Goal: Task Accomplishment & Management: Manage account settings

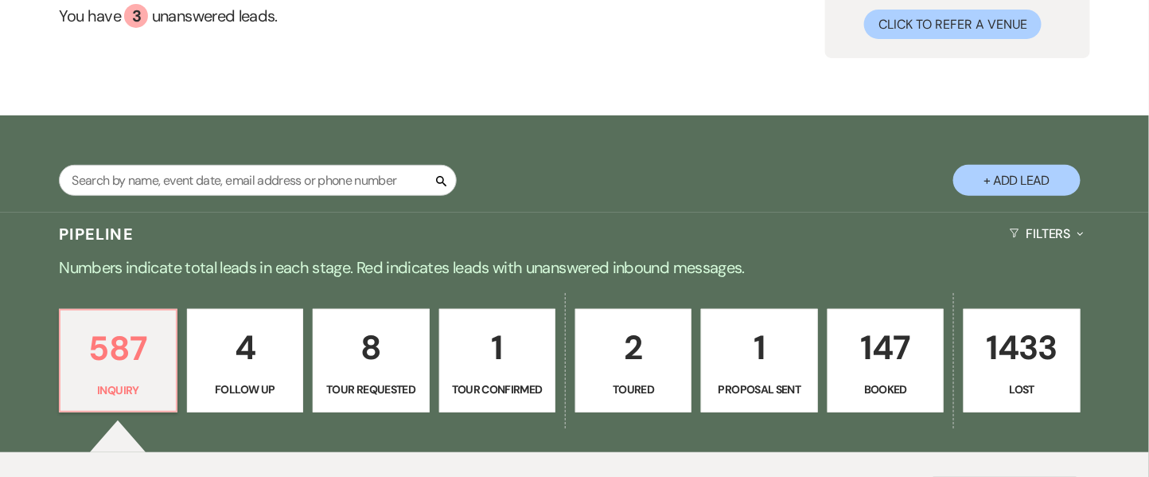
scroll to position [106, 0]
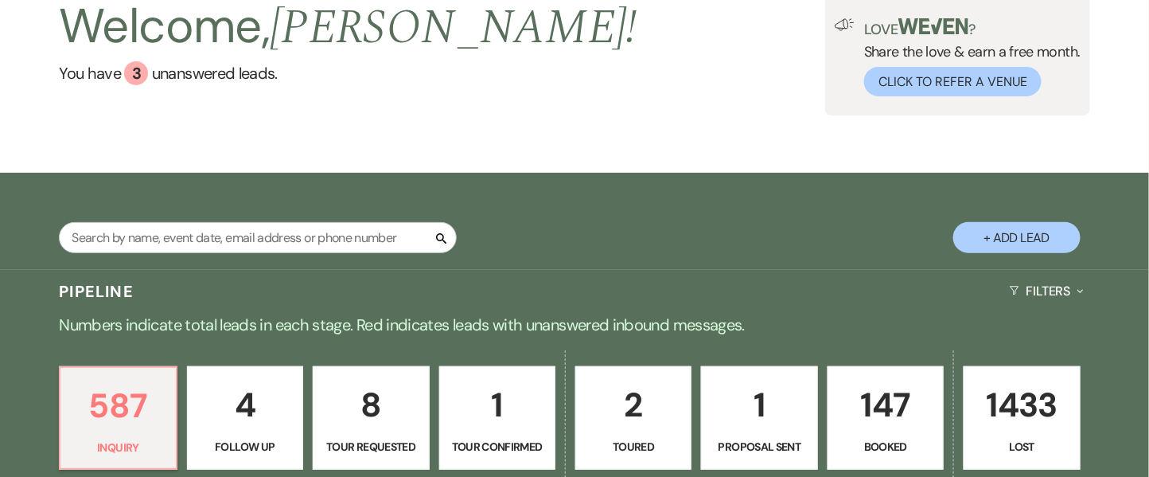
click at [828, 451] on link "147 Booked" at bounding box center [886, 417] width 116 height 103
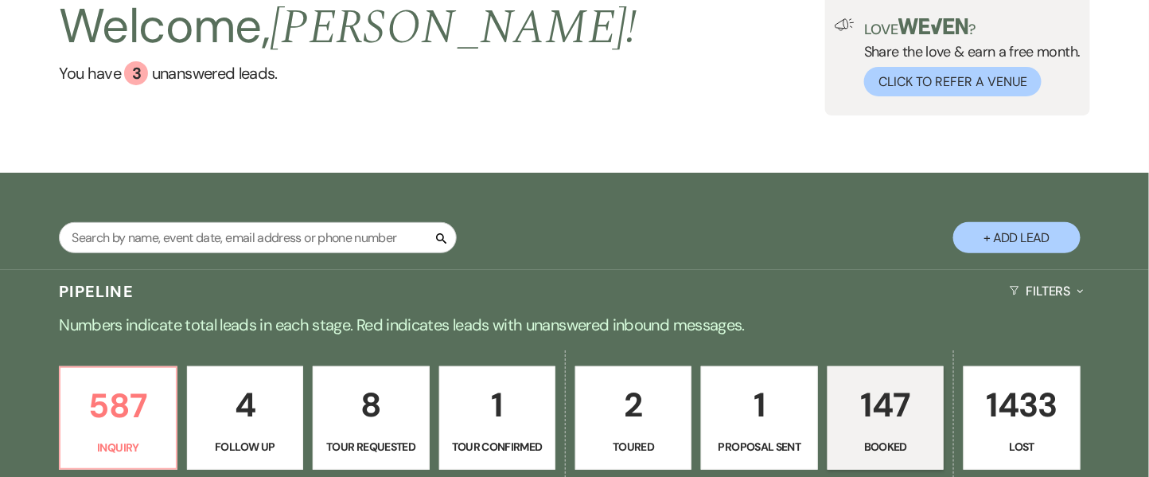
click at [847, 426] on p "147" at bounding box center [885, 404] width 95 height 53
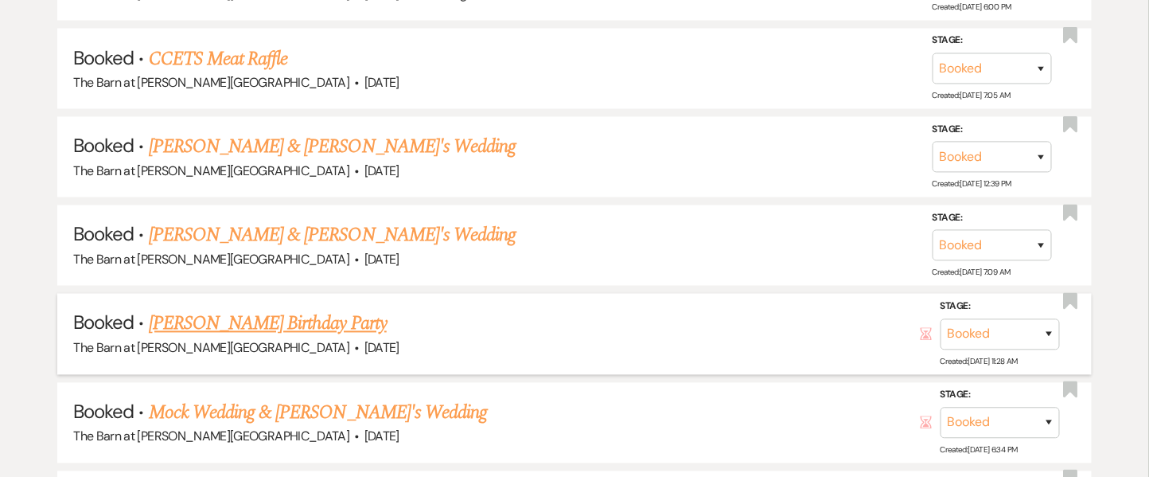
scroll to position [9549, 0]
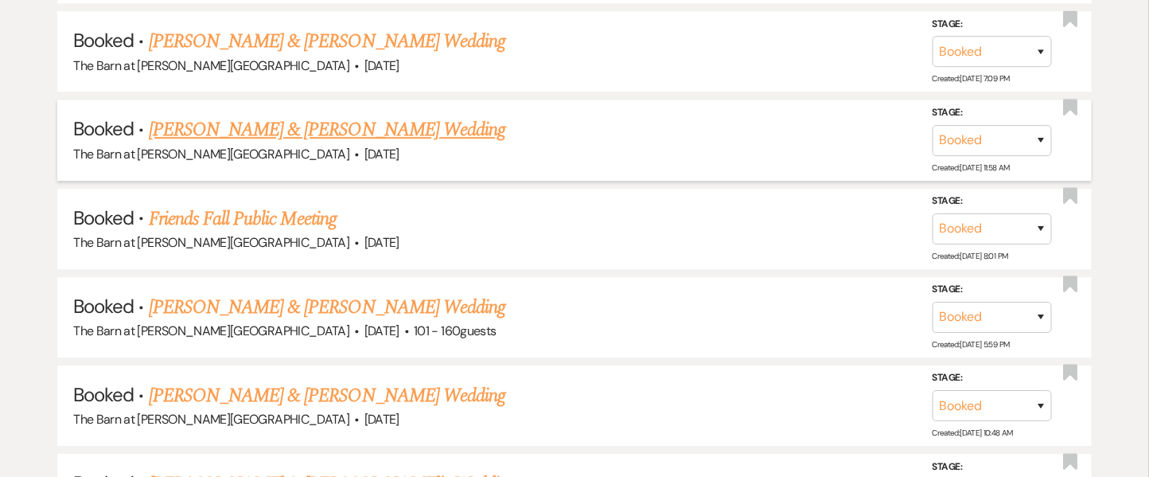
click at [352, 99] on li "Booked · [PERSON_NAME] & [PERSON_NAME] Wedding The Barn at [PERSON_NAME][GEOGRA…" at bounding box center [574, 139] width 1034 height 80
click at [355, 115] on link "[PERSON_NAME] & [PERSON_NAME] Wedding" at bounding box center [327, 129] width 356 height 29
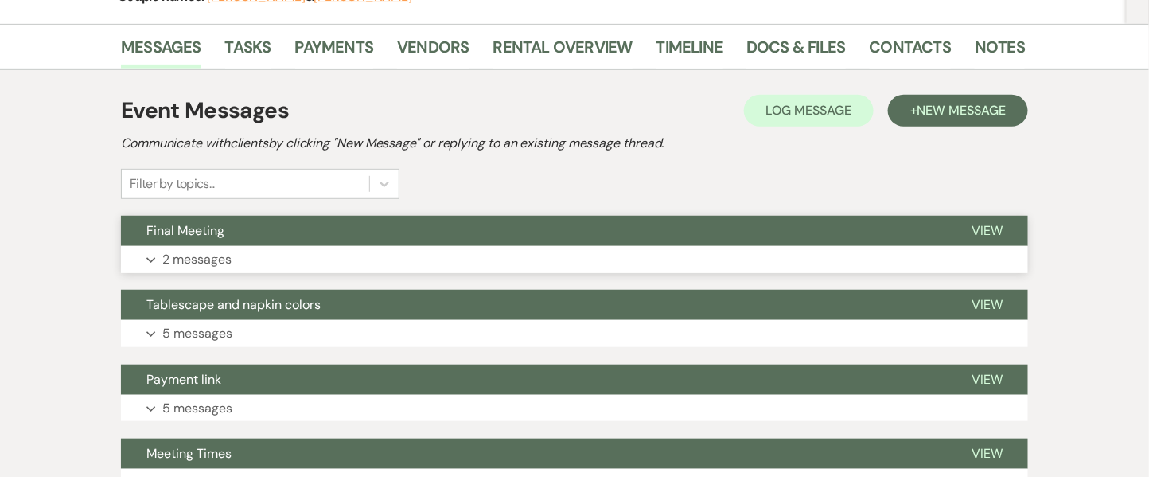
scroll to position [212, 0]
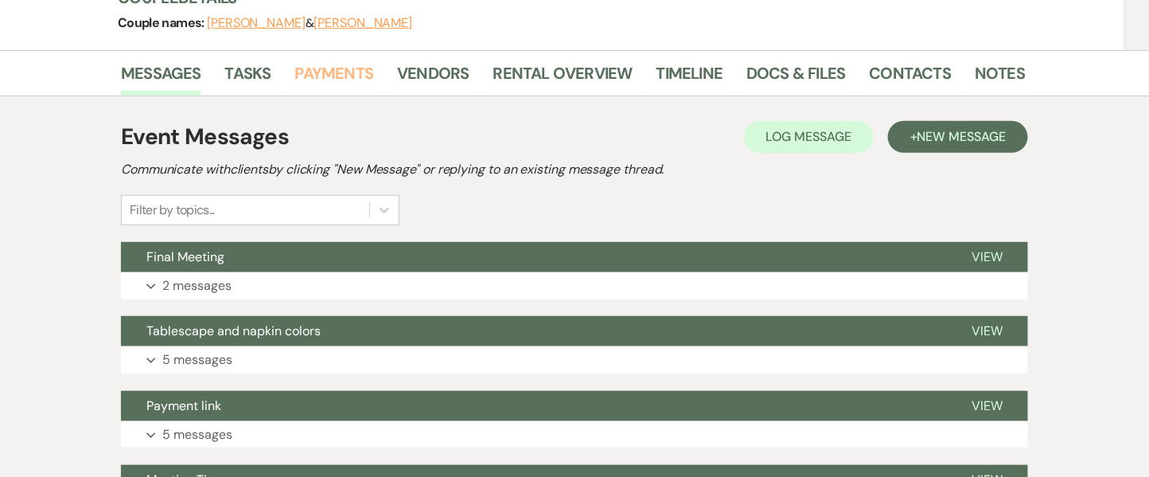
click at [355, 68] on link "Payments" at bounding box center [334, 77] width 79 height 35
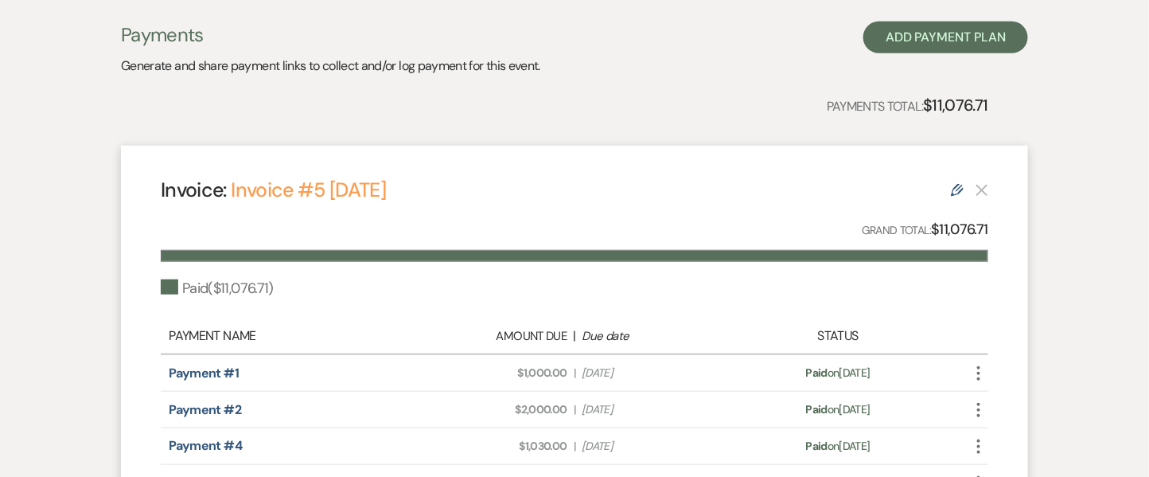
scroll to position [212, 0]
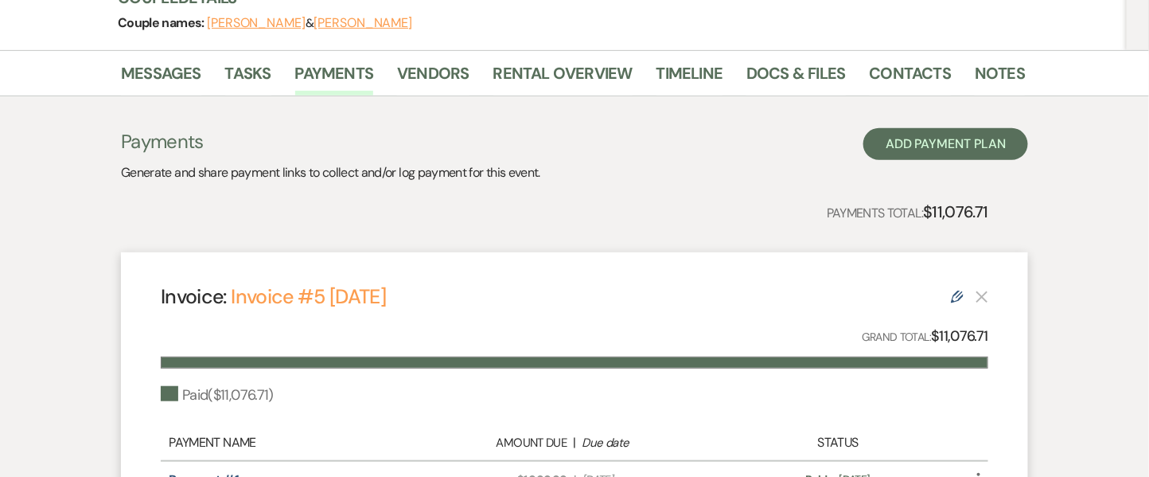
click at [537, 31] on div "Couple names: [PERSON_NAME] & [PERSON_NAME]" at bounding box center [563, 23] width 891 height 22
click at [538, 67] on link "Rental Overview" at bounding box center [562, 77] width 139 height 35
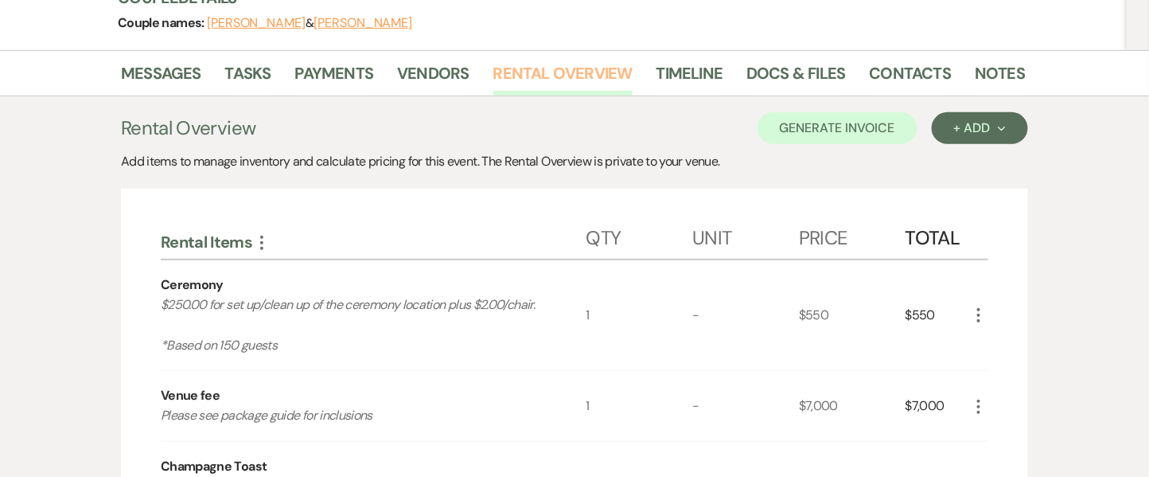
scroll to position [106, 0]
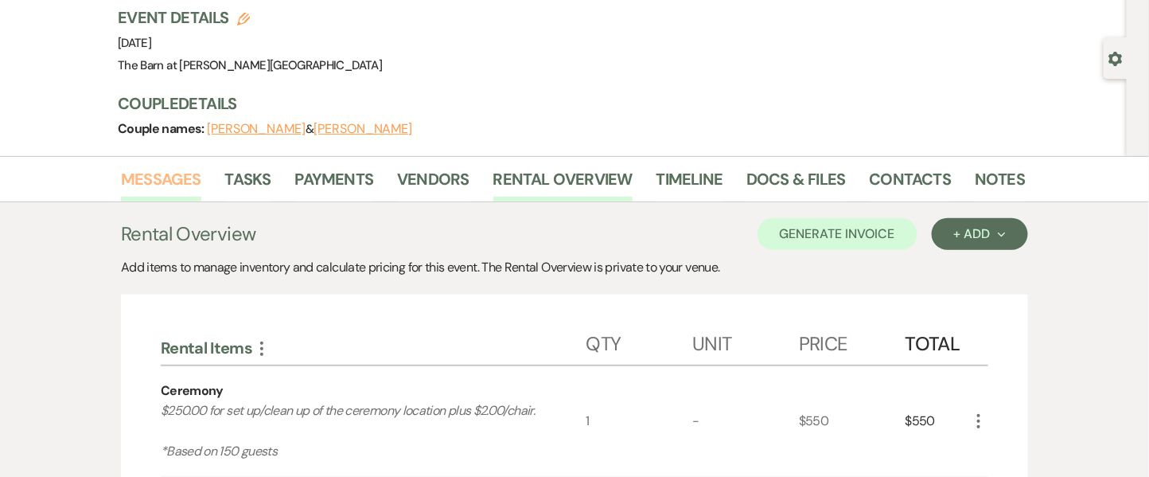
click at [173, 186] on link "Messages" at bounding box center [161, 183] width 80 height 35
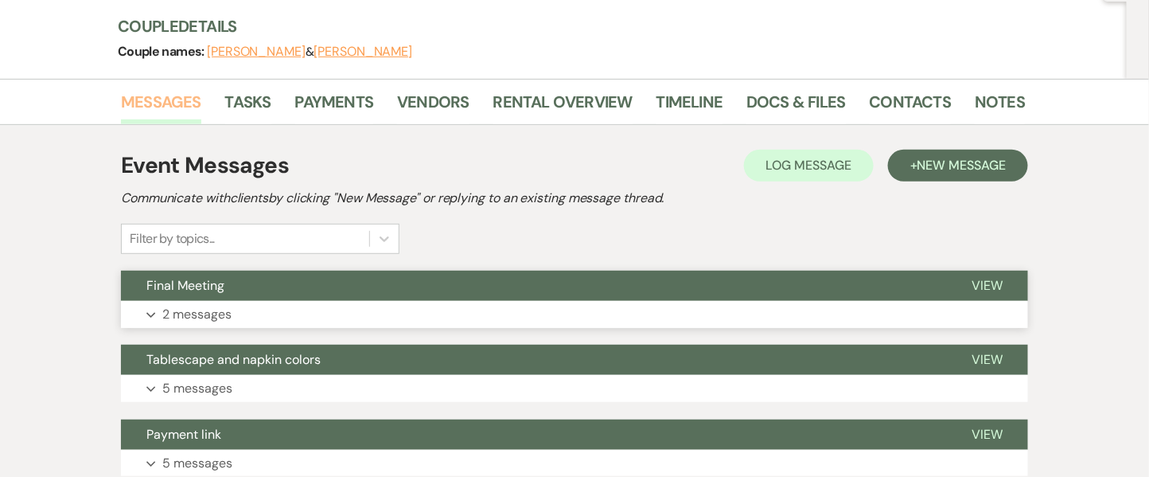
scroll to position [212, 0]
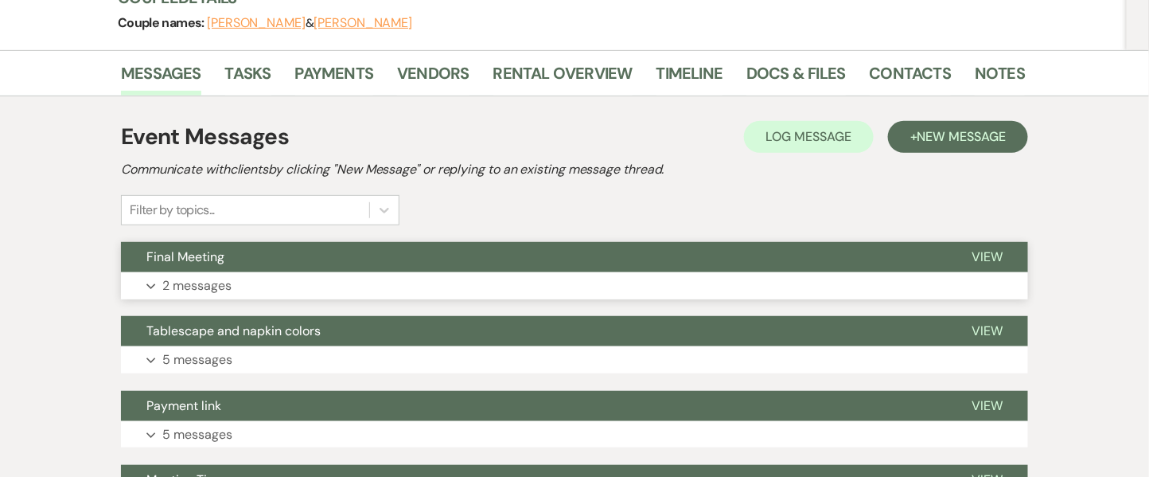
click at [201, 272] on button "Expand 2 messages" at bounding box center [574, 285] width 907 height 27
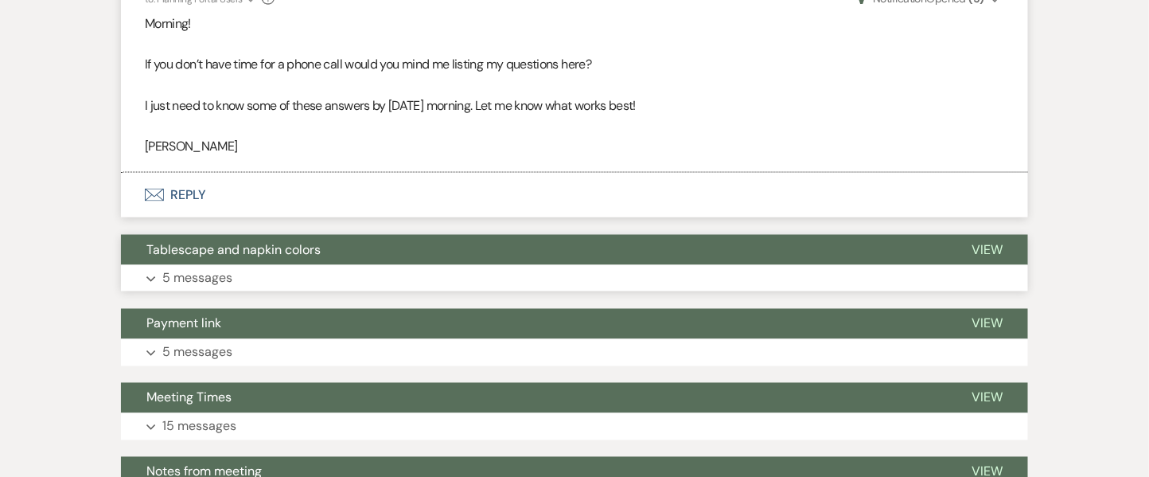
click at [219, 272] on p "5 messages" at bounding box center [197, 278] width 70 height 21
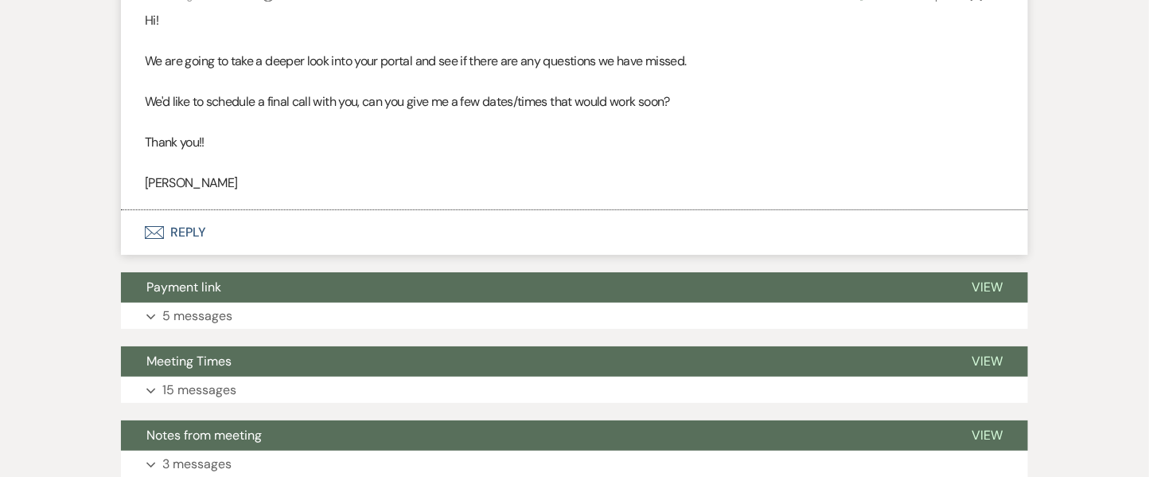
scroll to position [1911, 0]
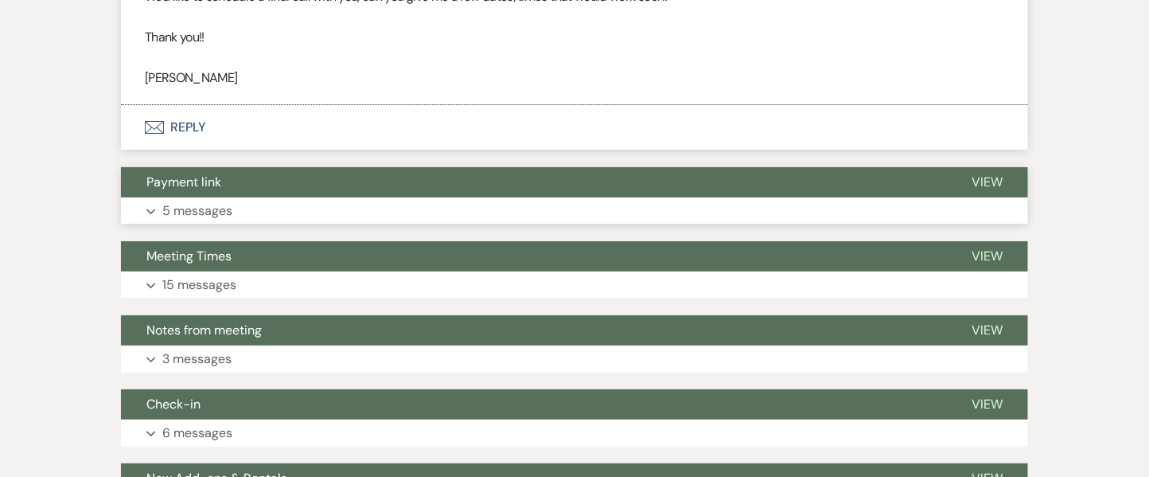
click at [219, 204] on p "5 messages" at bounding box center [197, 211] width 70 height 21
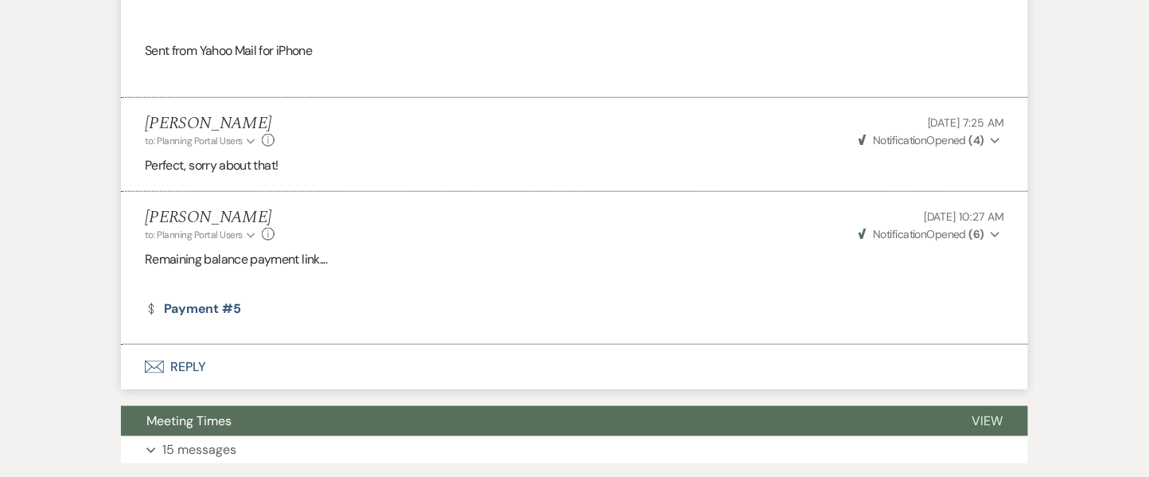
scroll to position [2548, 0]
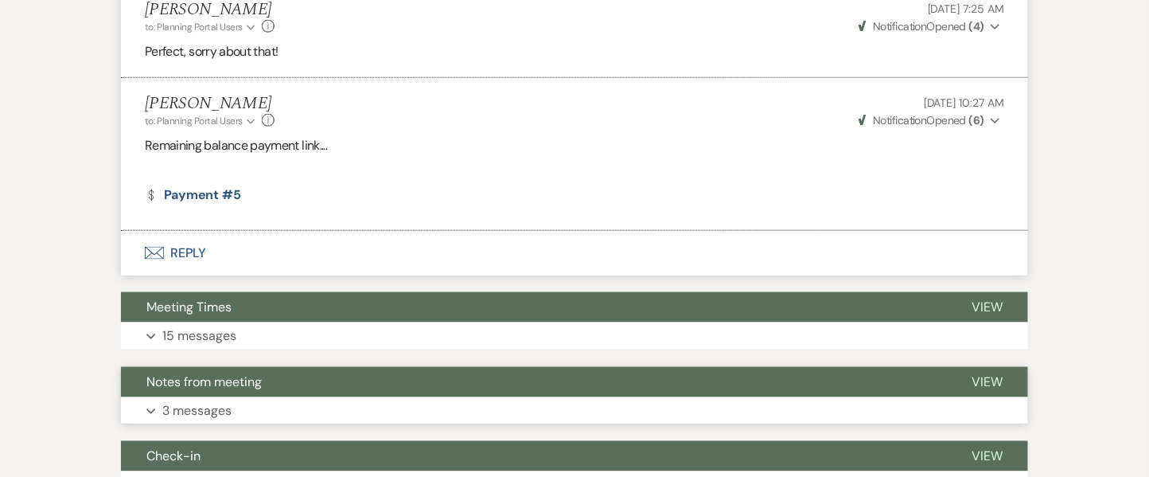
click at [239, 399] on button "Expand 3 messages" at bounding box center [574, 410] width 907 height 27
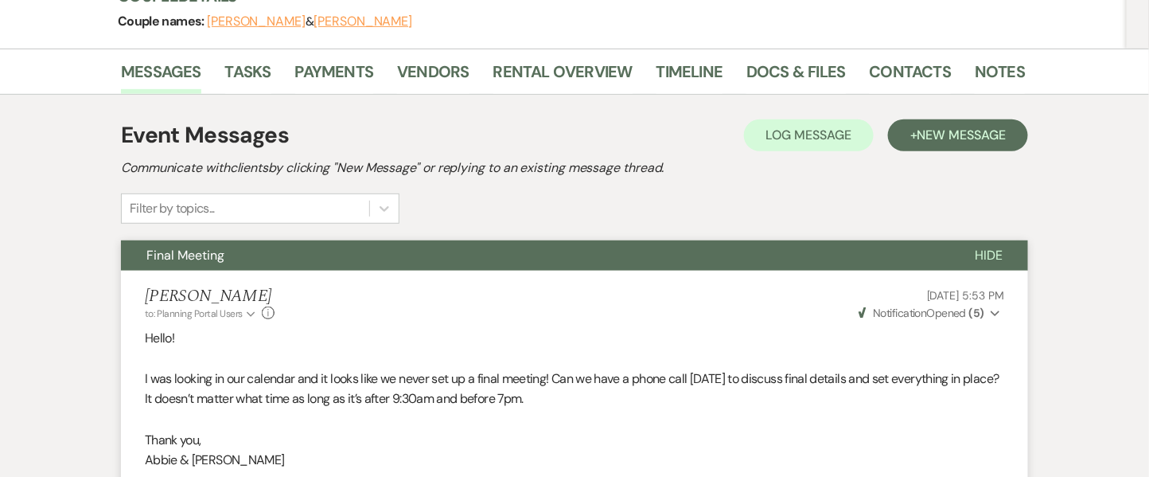
scroll to position [0, 0]
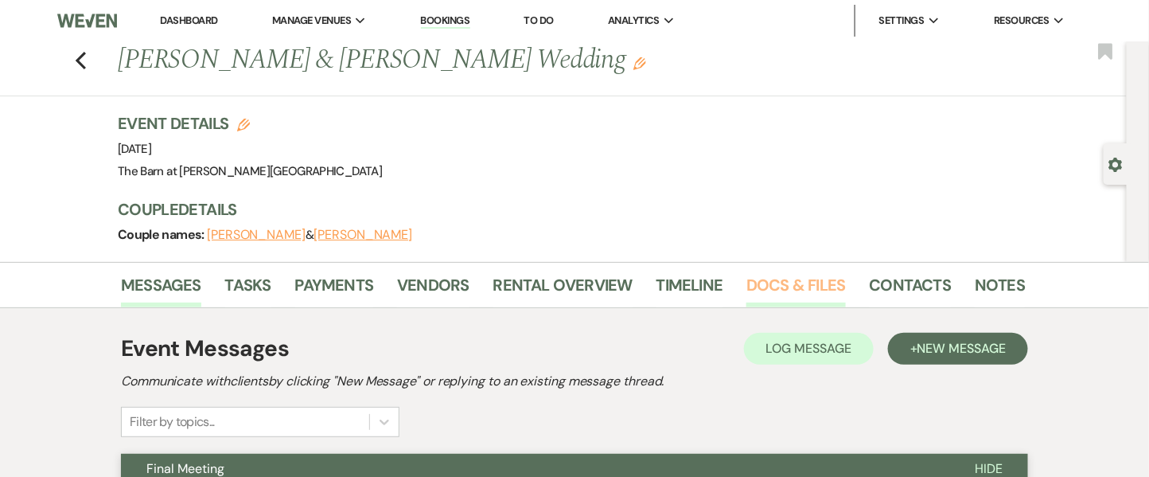
click at [773, 286] on link "Docs & Files" at bounding box center [795, 289] width 99 height 35
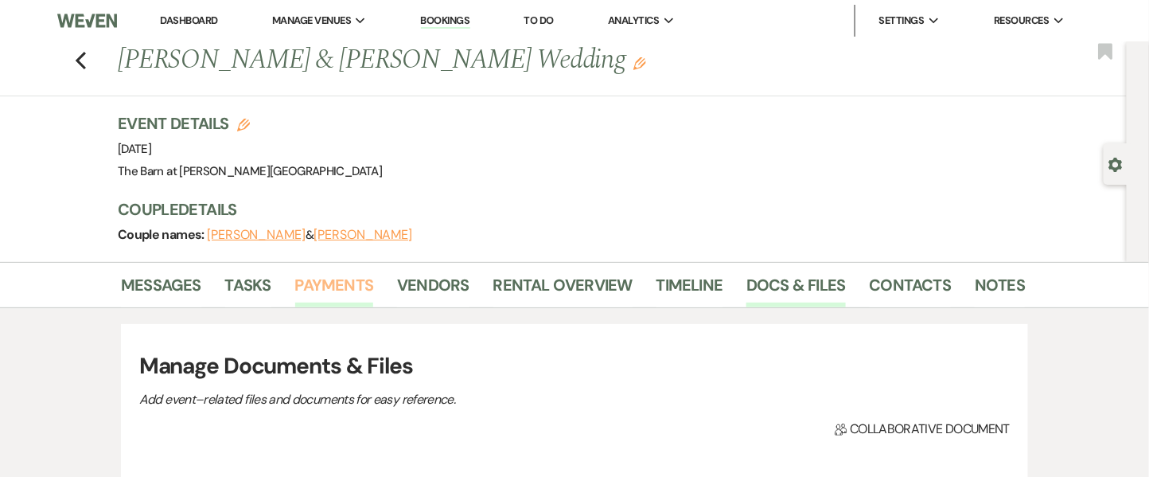
click at [360, 290] on link "Payments" at bounding box center [334, 289] width 79 height 35
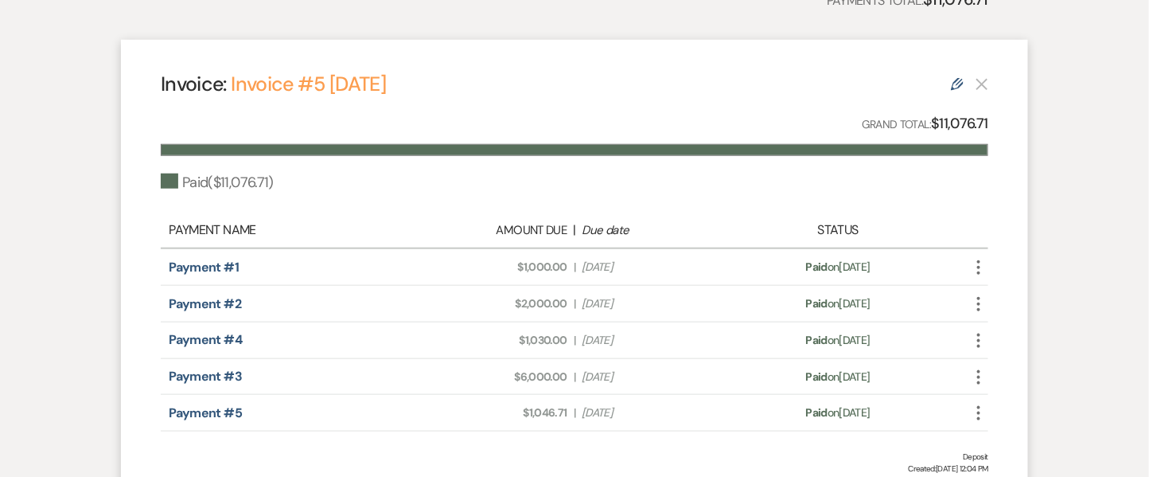
scroll to position [106, 0]
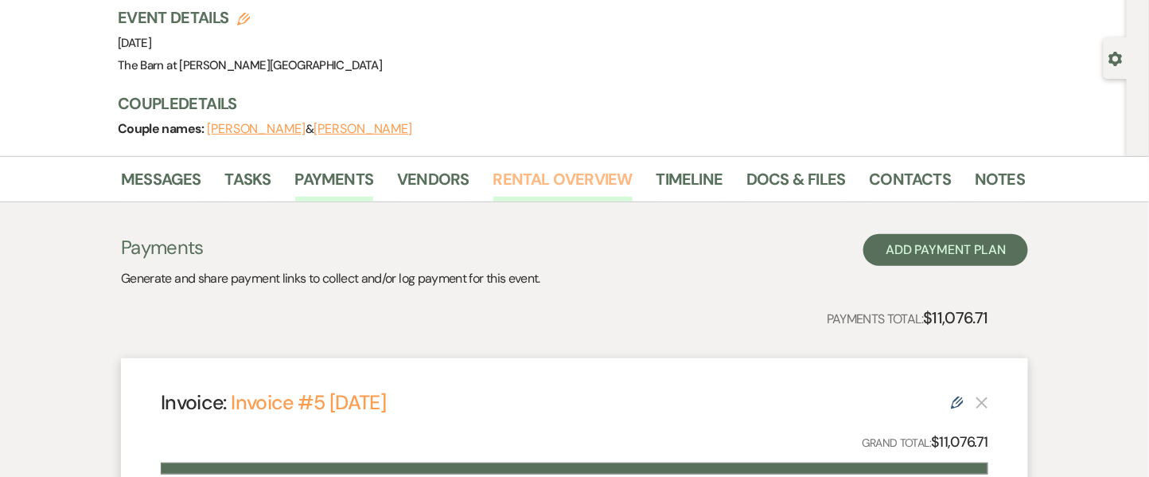
click at [585, 166] on link "Rental Overview" at bounding box center [562, 183] width 139 height 35
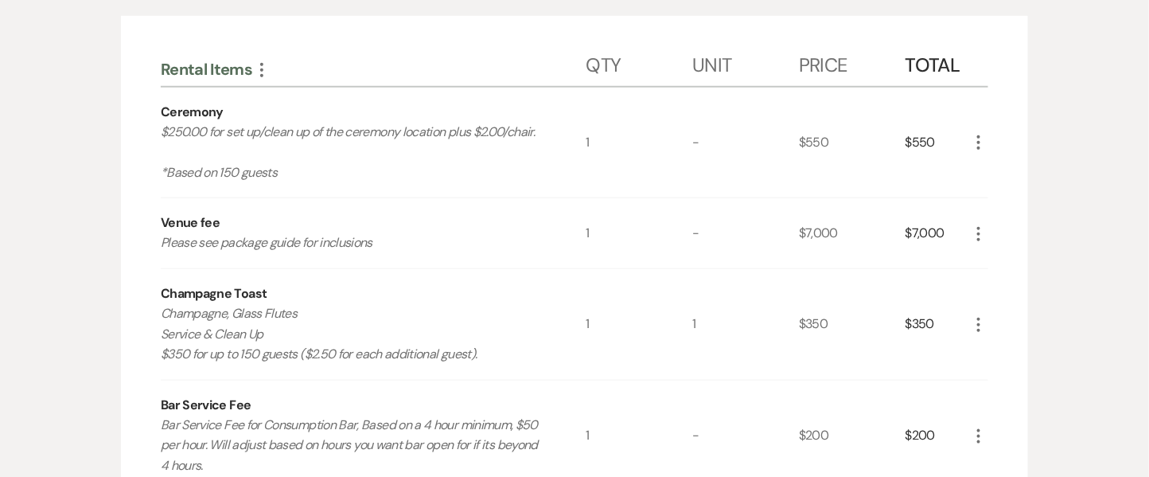
scroll to position [530, 0]
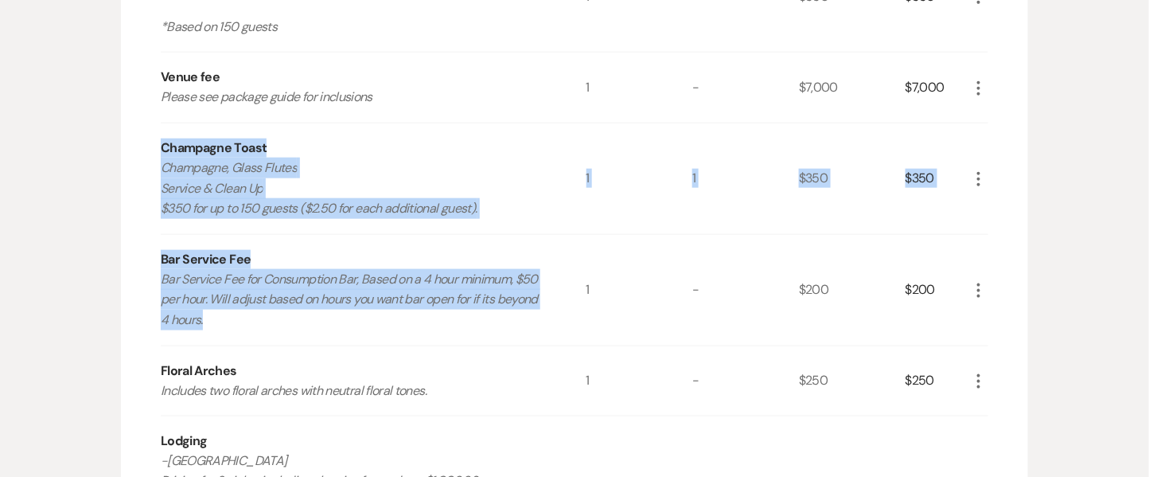
drag, startPoint x: 160, startPoint y: 143, endPoint x: 458, endPoint y: 333, distance: 353.8
click at [458, 333] on div "Rental Items More Qty Unit Price Total Ceremony $250.00 for set up/clean up of …" at bounding box center [575, 231] width 828 height 676
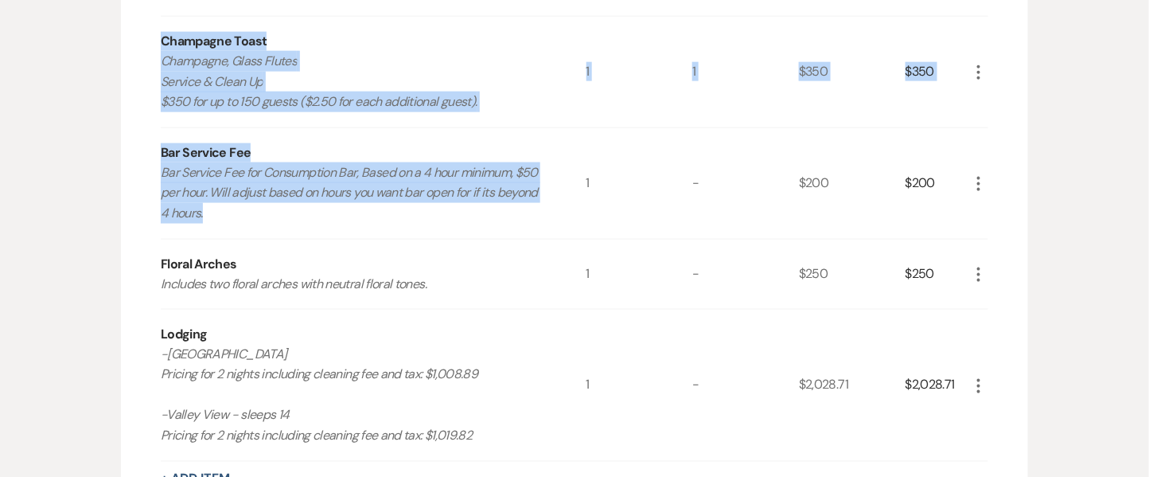
scroll to position [106, 0]
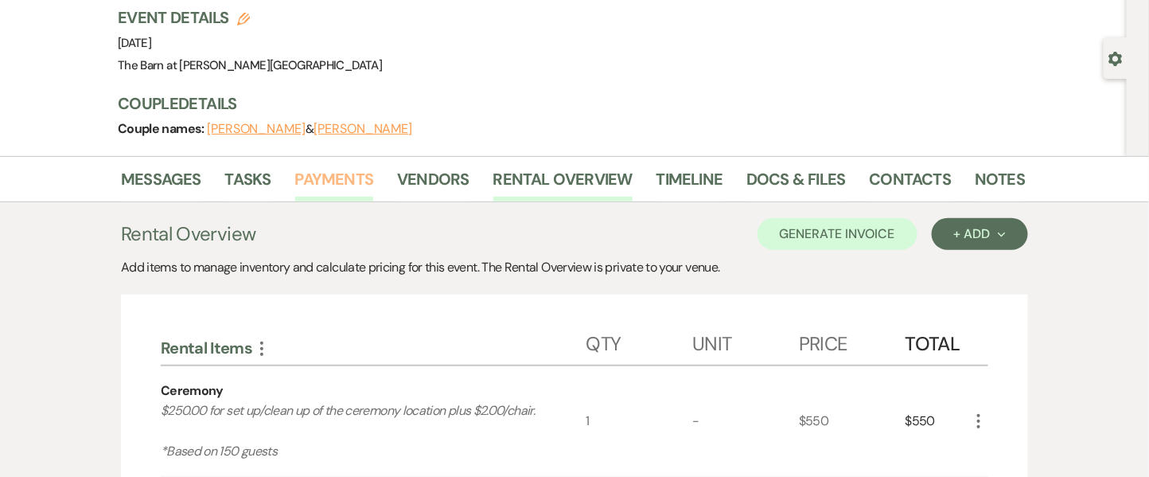
click at [341, 166] on link "Payments" at bounding box center [334, 183] width 79 height 35
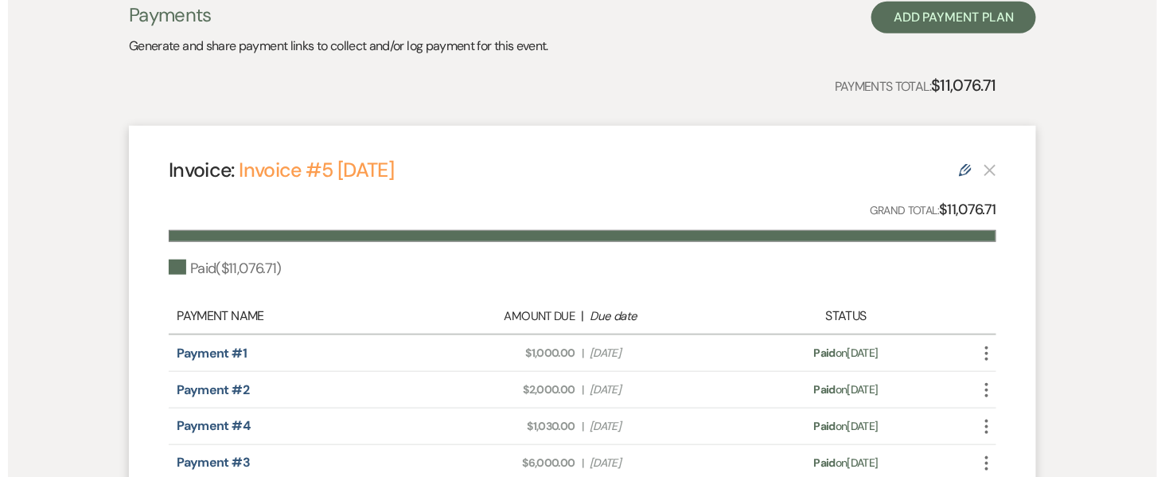
scroll to position [143, 0]
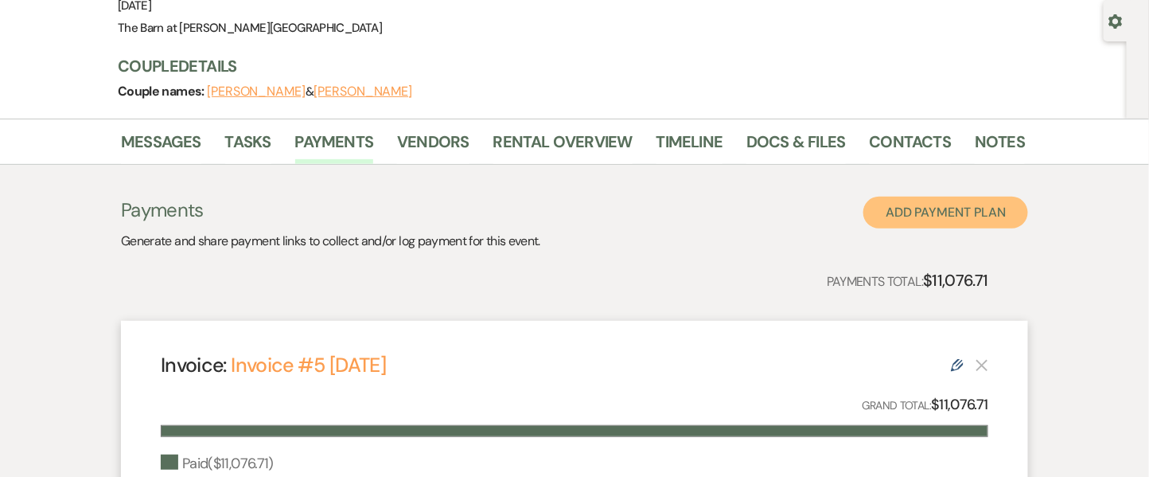
click at [906, 216] on button "Add Payment Plan" at bounding box center [945, 213] width 165 height 32
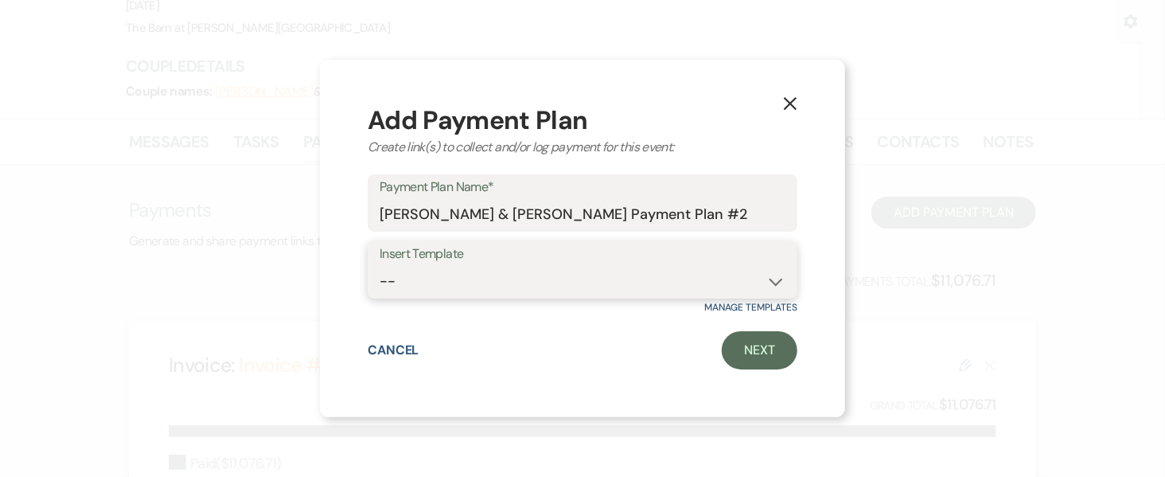
click at [519, 271] on select "--" at bounding box center [583, 281] width 406 height 31
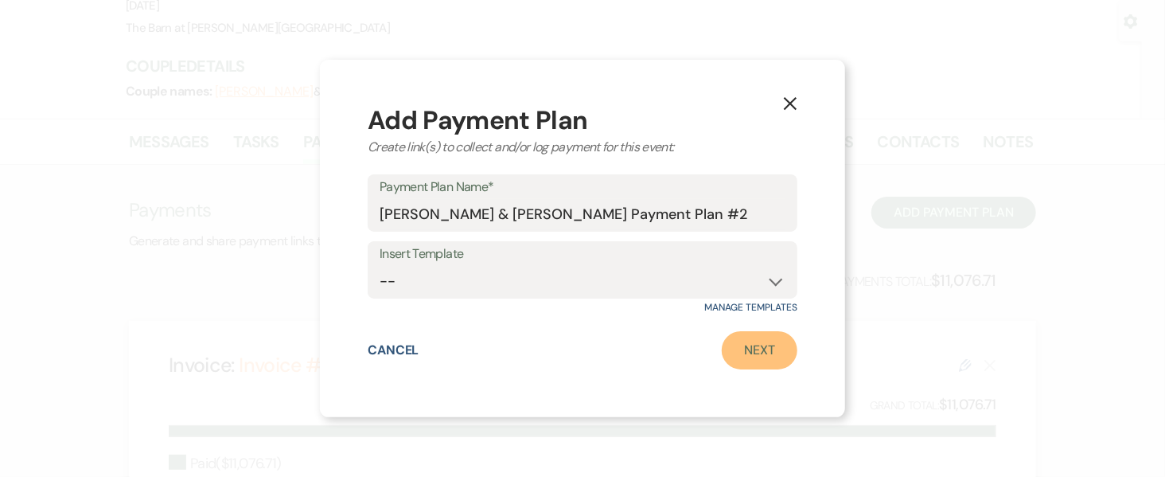
click at [752, 356] on link "Next" at bounding box center [760, 350] width 76 height 38
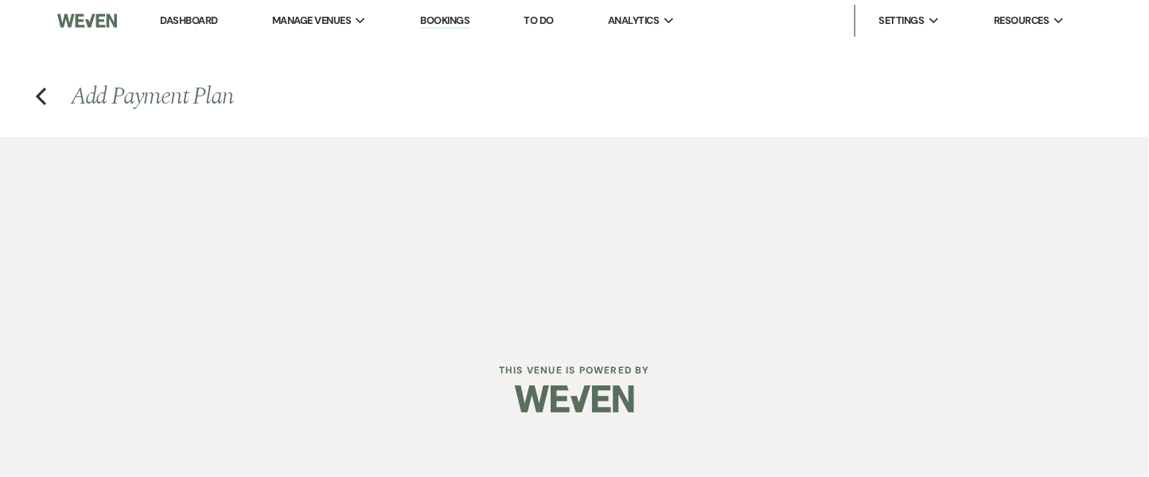
select select "2"
select select "percentage"
select select "true"
select select "client"
select select "weeks"
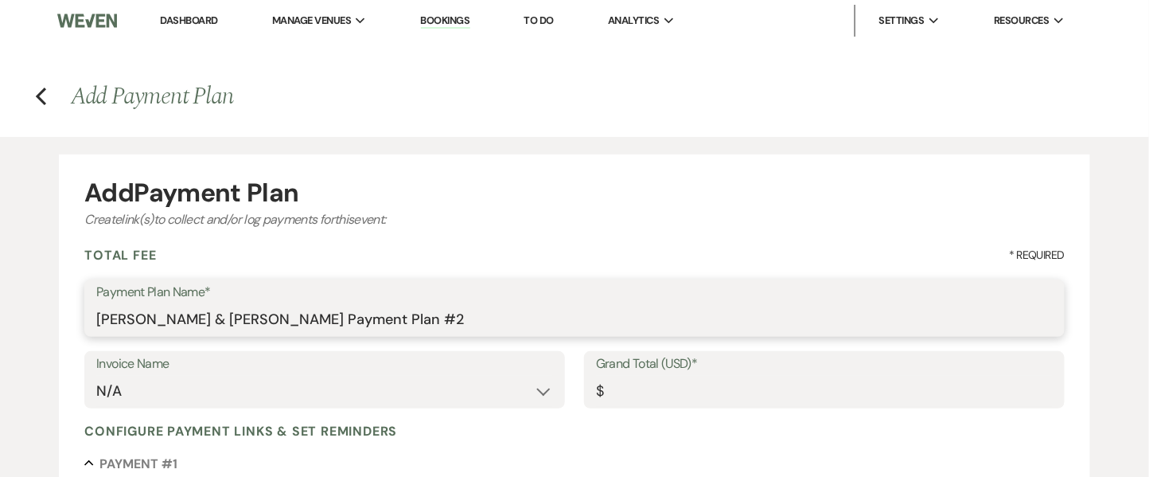
click at [433, 314] on input "[PERSON_NAME] & [PERSON_NAME] Payment Plan #2" at bounding box center [574, 319] width 956 height 31
drag, startPoint x: 499, startPoint y: 324, endPoint x: 339, endPoint y: 325, distance: 159.9
click at [333, 321] on input "[PERSON_NAME] & [PERSON_NAME] Payment Plan #2" at bounding box center [574, 319] width 956 height 31
type input "[PERSON_NAME] & [PERSON_NAME]- Bar bILL"
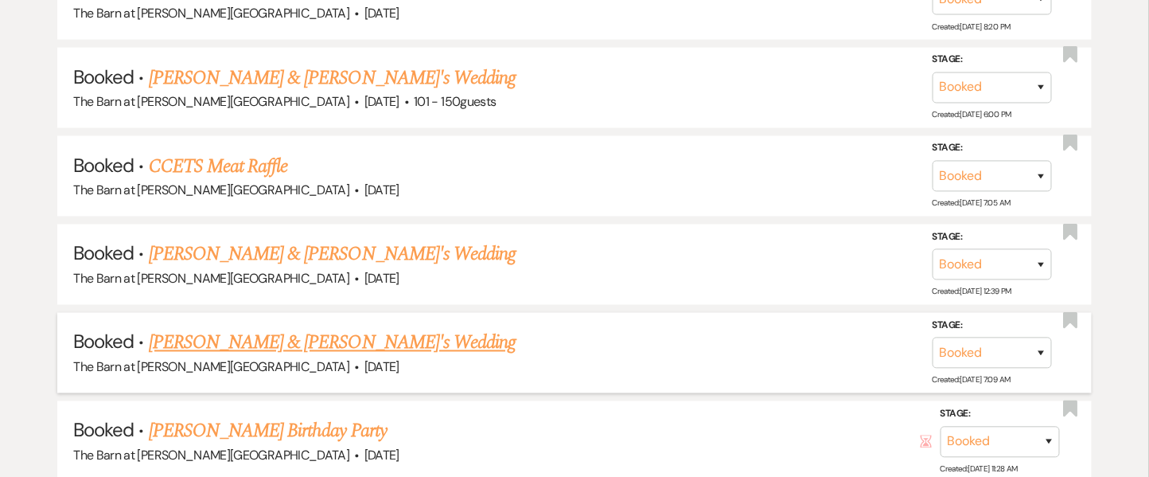
scroll to position [9229, 0]
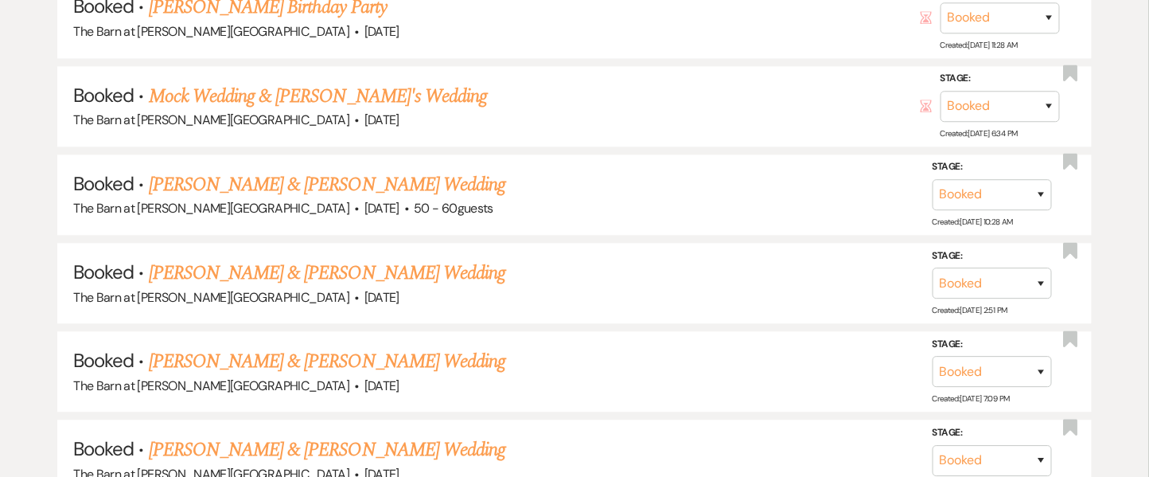
click at [242, 435] on link "[PERSON_NAME] & [PERSON_NAME] Wedding" at bounding box center [327, 449] width 356 height 29
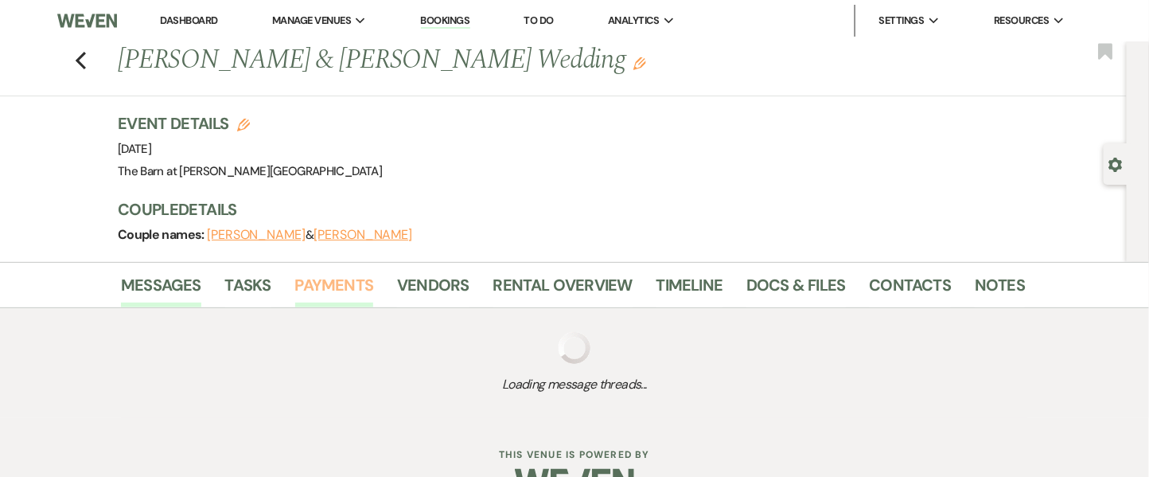
click at [325, 282] on link "Payments" at bounding box center [334, 289] width 79 height 35
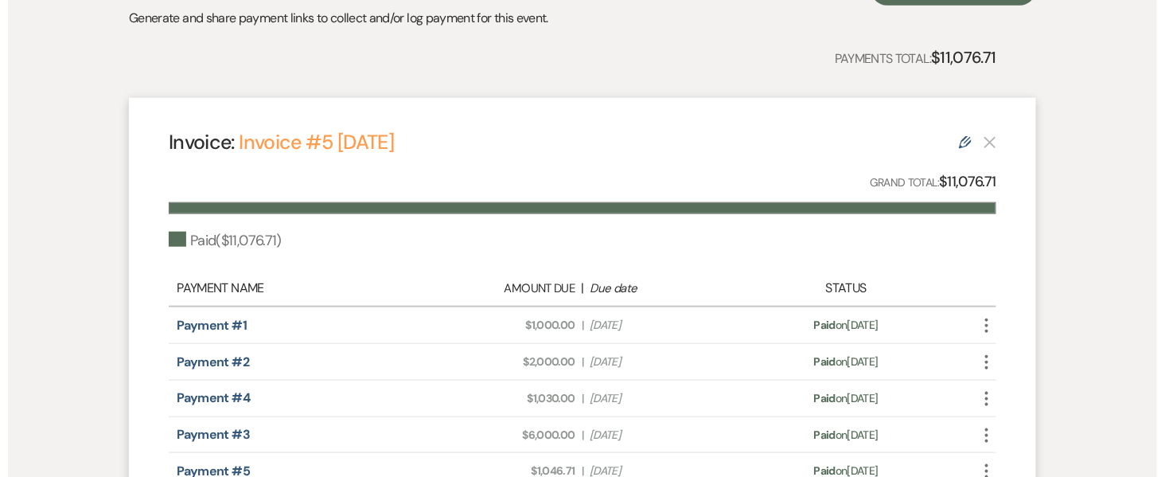
scroll to position [212, 0]
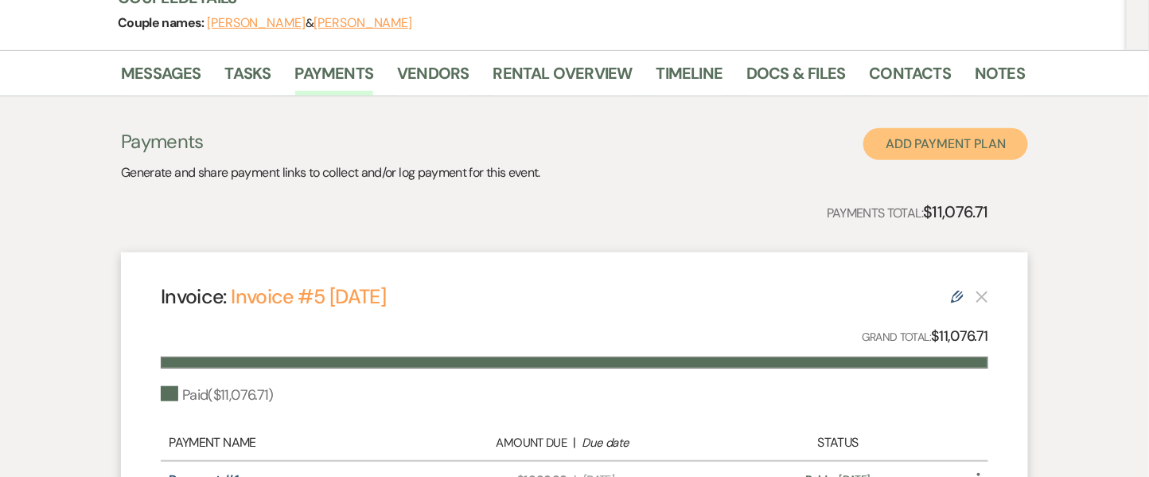
click at [987, 144] on button "Add Payment Plan" at bounding box center [945, 144] width 165 height 32
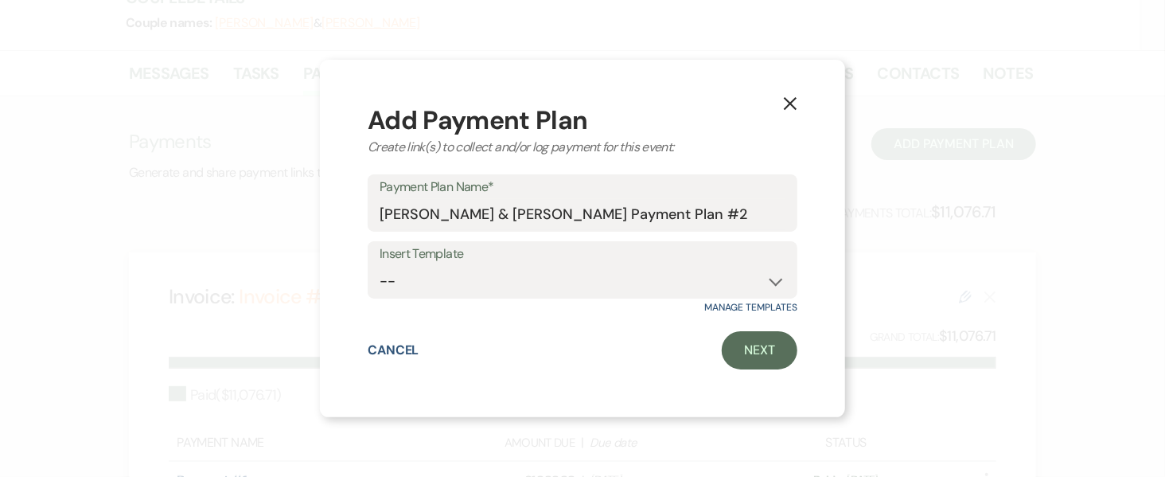
click at [558, 260] on label "Insert Template" at bounding box center [583, 254] width 406 height 23
click at [547, 283] on select "--" at bounding box center [583, 281] width 406 height 31
click at [380, 266] on select "--" at bounding box center [583, 281] width 406 height 31
click at [606, 212] on input "[PERSON_NAME] & [PERSON_NAME] Payment Plan #2" at bounding box center [583, 214] width 406 height 31
drag, startPoint x: 762, startPoint y: 222, endPoint x: 374, endPoint y: 233, distance: 387.7
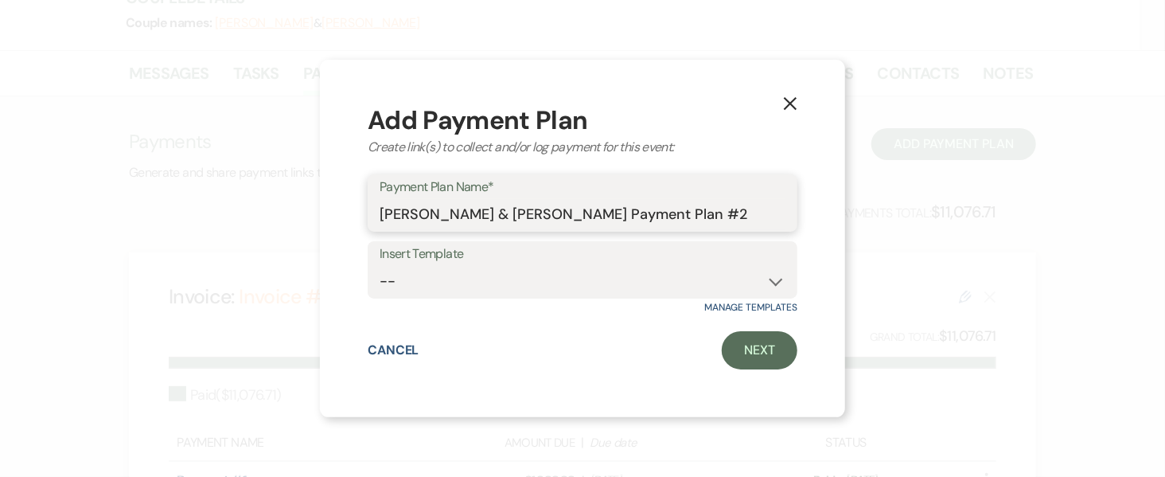
click at [374, 233] on div "Add Payment Plan Create link(s) to collect and/or log payment for this event: P…" at bounding box center [583, 238] width 430 height 262
click at [735, 210] on input "[PERSON_NAME] & [PERSON_NAME] Payment Plan #2" at bounding box center [583, 214] width 406 height 31
drag, startPoint x: 751, startPoint y: 216, endPoint x: 621, endPoint y: 209, distance: 130.7
click at [621, 209] on input "[PERSON_NAME] & [PERSON_NAME] Payment Plan #2" at bounding box center [583, 214] width 406 height 31
type input "Tylar Grimes & Nicole Armentrout's Bar Bill"
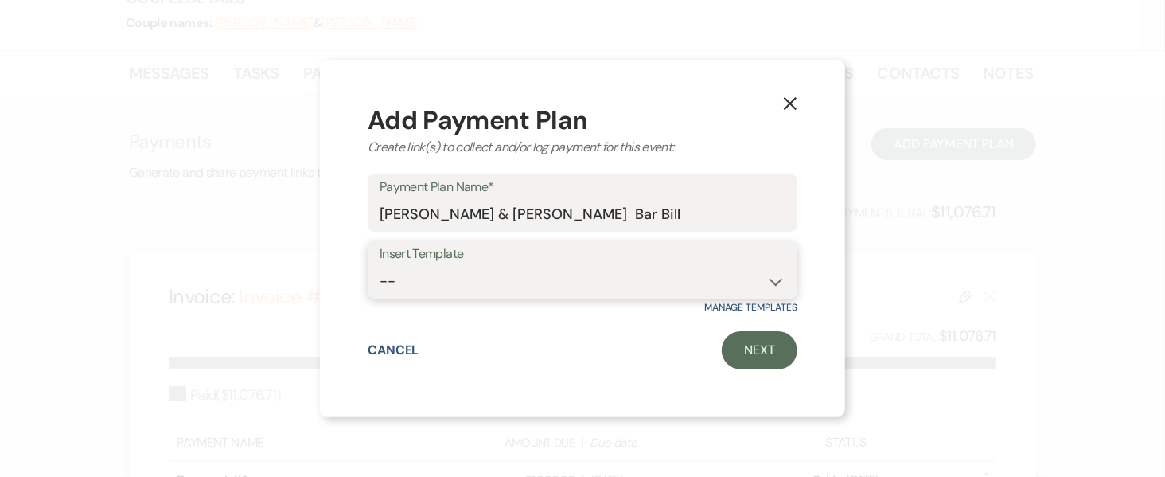
click at [560, 271] on select "--" at bounding box center [583, 281] width 406 height 31
click at [380, 266] on select "--" at bounding box center [583, 281] width 406 height 31
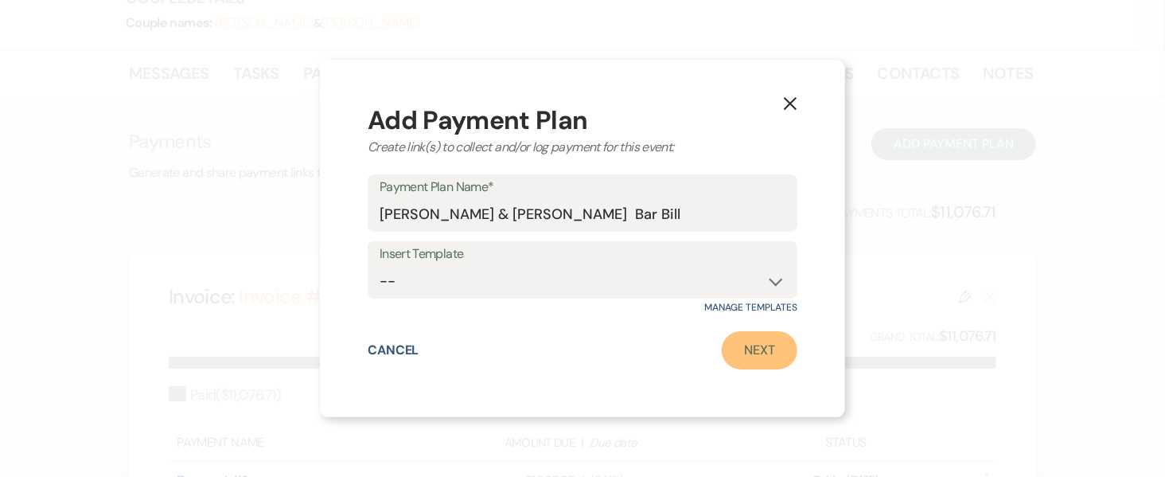
click at [749, 349] on link "Next" at bounding box center [760, 350] width 76 height 38
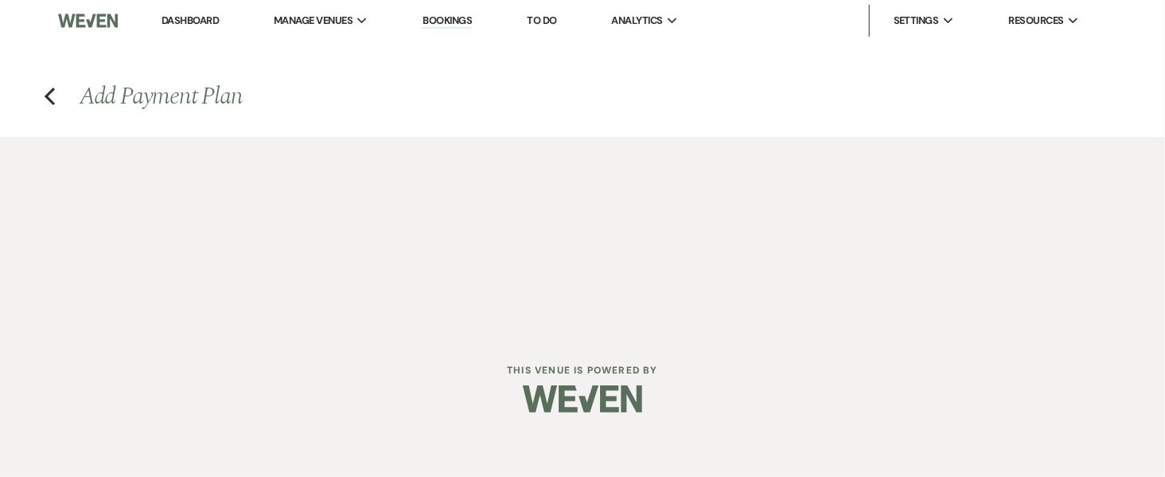
select select "2"
select select "percentage"
select select "true"
select select "client"
select select "weeks"
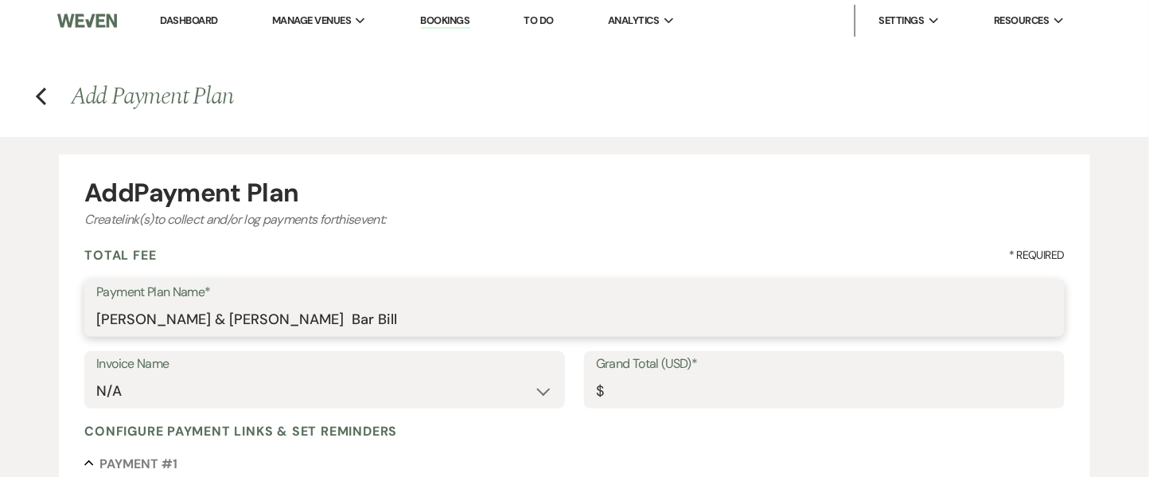
click at [341, 317] on input "Tylar Grimes & Nicole Armentrout's Bar Bill" at bounding box center [574, 319] width 956 height 31
type input "Tylar Grimes & Nicole Armentrout's Bar Bill"
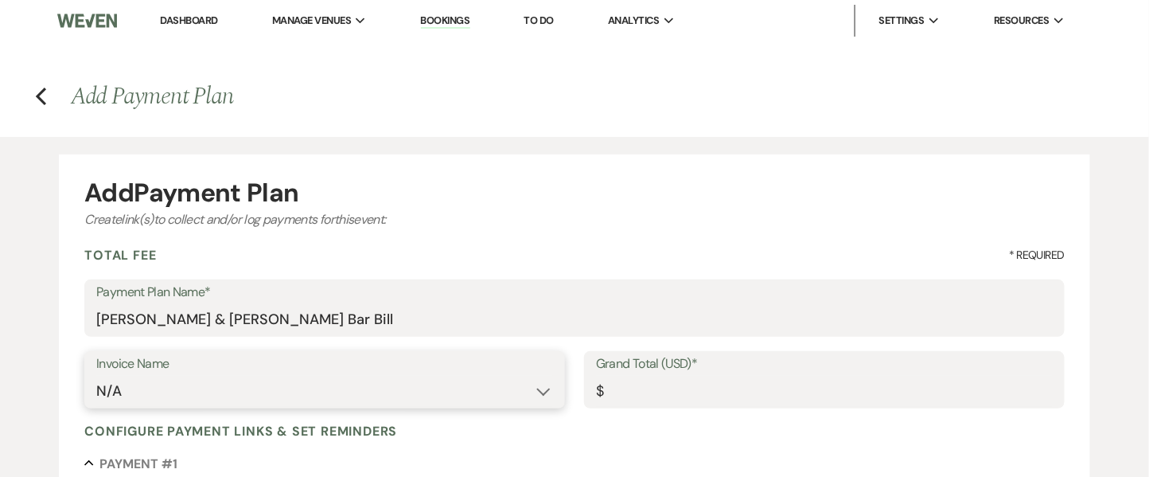
click at [210, 384] on select "N/A Invoice #1 11-14-2024 Invoice #2 11-14-2024 7-22-2025 Invoice #4 8-4-2025" at bounding box center [324, 391] width 457 height 31
click at [467, 194] on div "Add Payment Plan" at bounding box center [574, 192] width 980 height 25
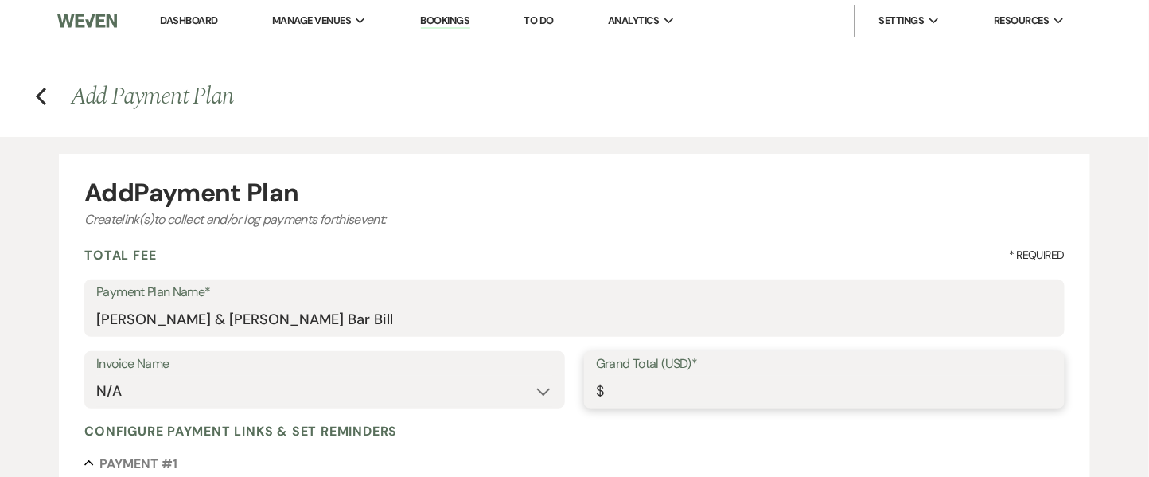
click at [657, 387] on input "Grand Total (USD)*" at bounding box center [824, 391] width 457 height 31
type input "2"
type input "2.00"
type input "25"
type input "25.00"
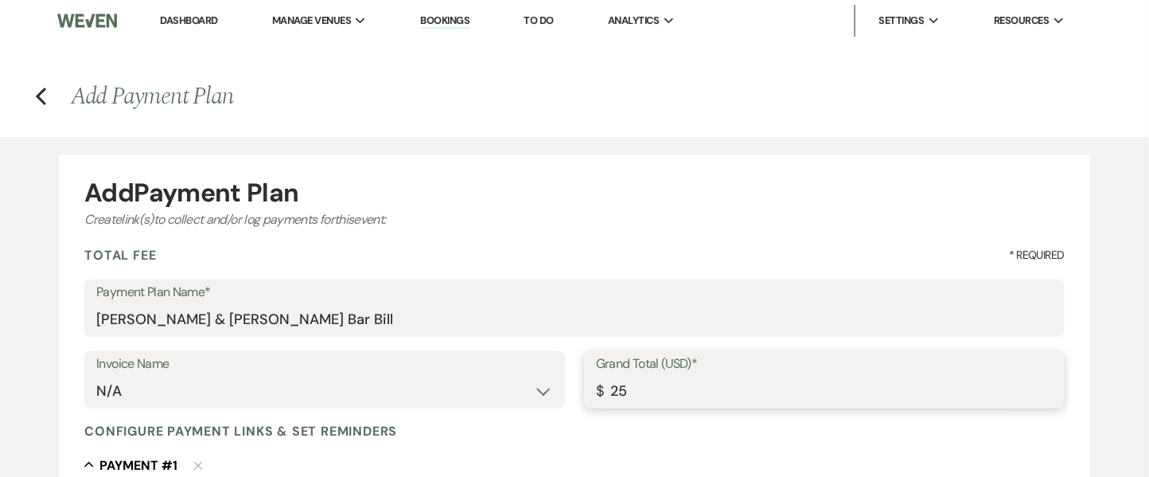
type input "250"
type input "250.00"
type input "2500"
type input "2500.00"
click at [600, 222] on div "Create link(s) to collect and/or log payments for this event:" at bounding box center [574, 219] width 980 height 19
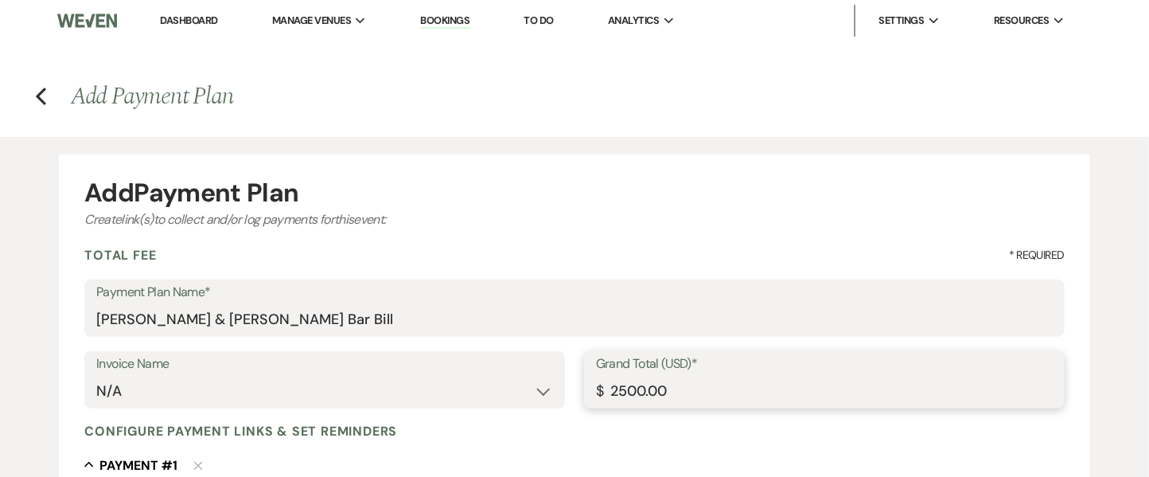
drag, startPoint x: 691, startPoint y: 388, endPoint x: 570, endPoint y: 373, distance: 122.6
click at [570, 373] on div "Invoice Name N/A Invoice #1 11-14-2024 Invoice #2 11-14-2024 7-22-2025 Invoice …" at bounding box center [574, 387] width 980 height 72
paste input "75"
type input "2575"
type input "2575.00"
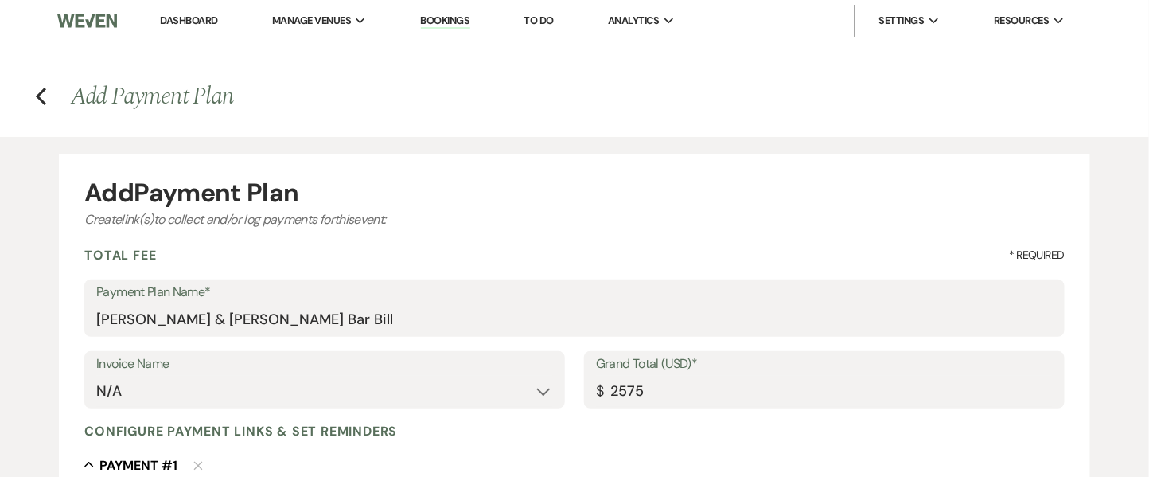
type input "2575.00"
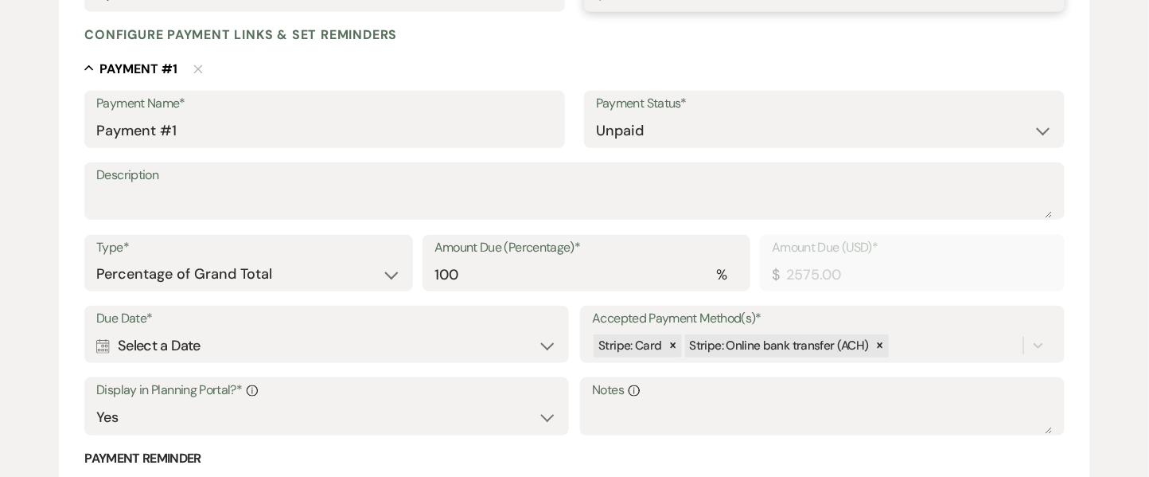
scroll to position [424, 0]
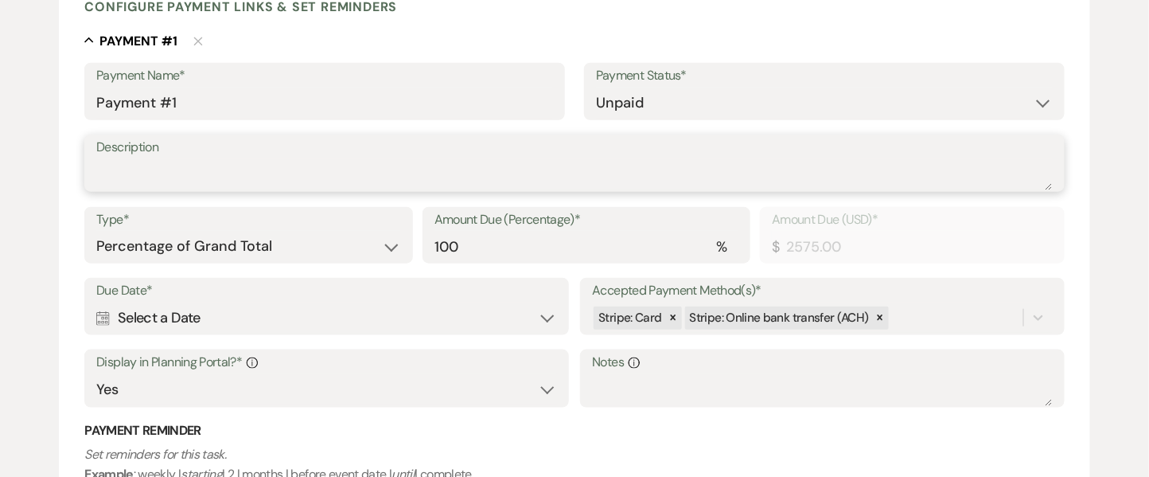
click at [267, 171] on textarea "Description" at bounding box center [574, 174] width 956 height 32
click at [133, 169] on textarea "Bar Bill plus 3% credit card processing fee" at bounding box center [574, 174] width 956 height 32
type textarea "Bar bill plus 3% credit card processing fee"
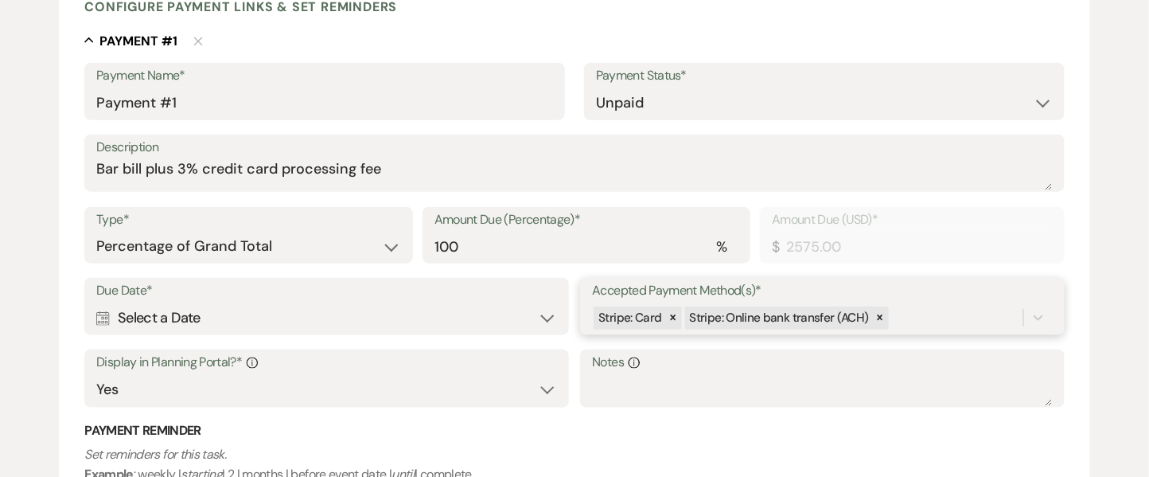
click at [957, 321] on div "Due Date* Calendar Select a Date Expand Accepted Payment Method(s)* Stripe: Car…" at bounding box center [574, 350] width 980 height 144
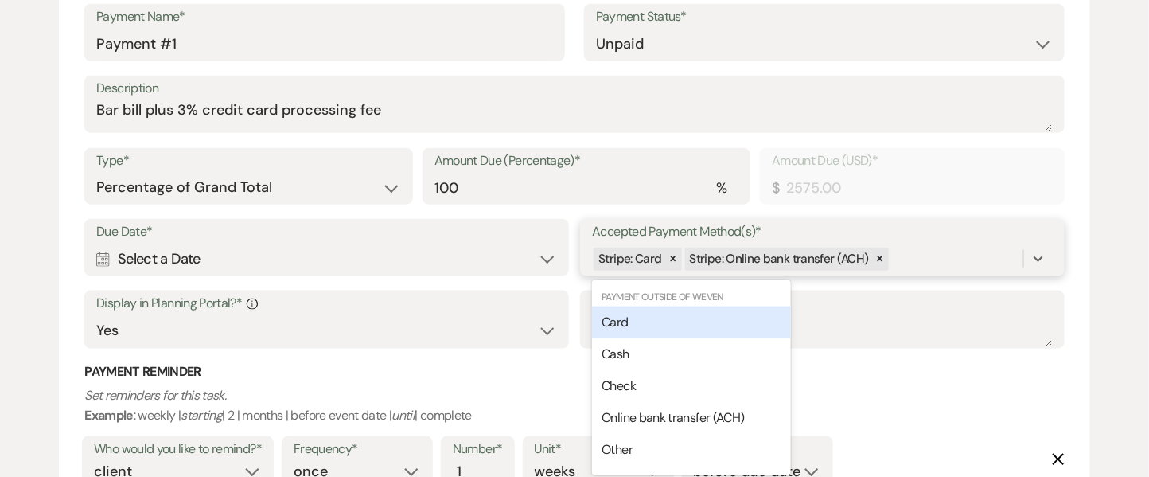
scroll to position [489, 0]
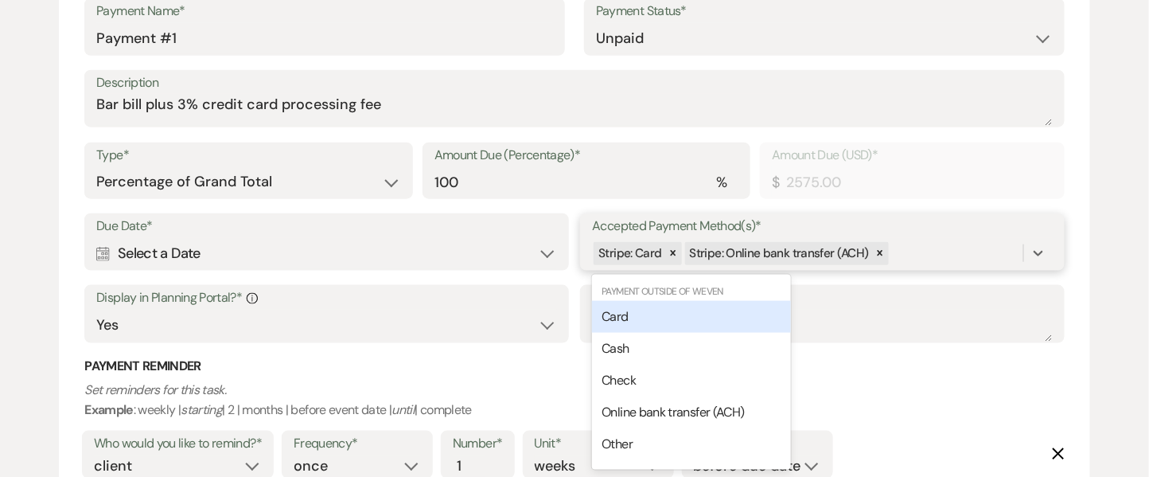
click at [727, 324] on div "Card" at bounding box center [691, 317] width 199 height 32
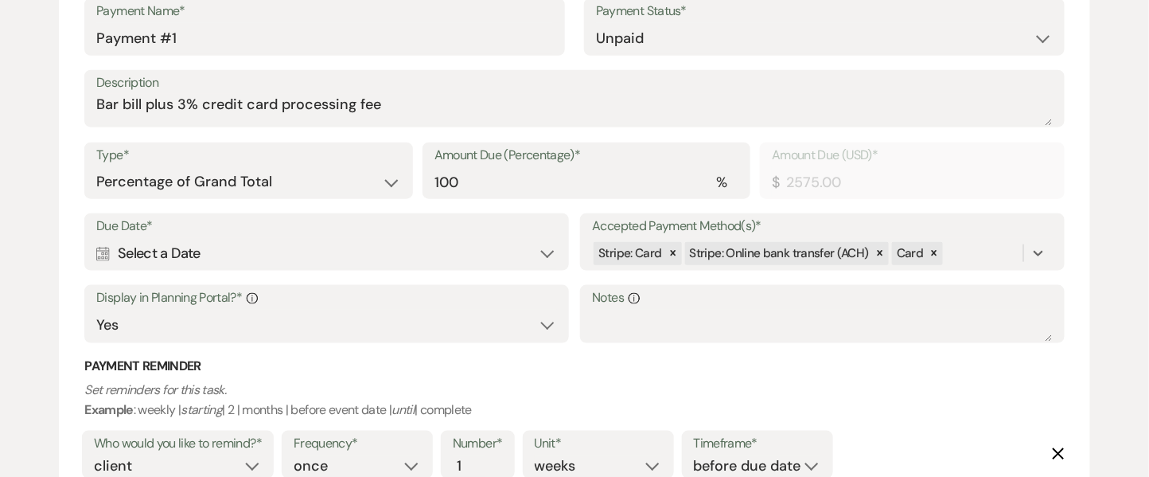
click at [399, 262] on div "Calendar Select a Date Expand" at bounding box center [326, 253] width 460 height 31
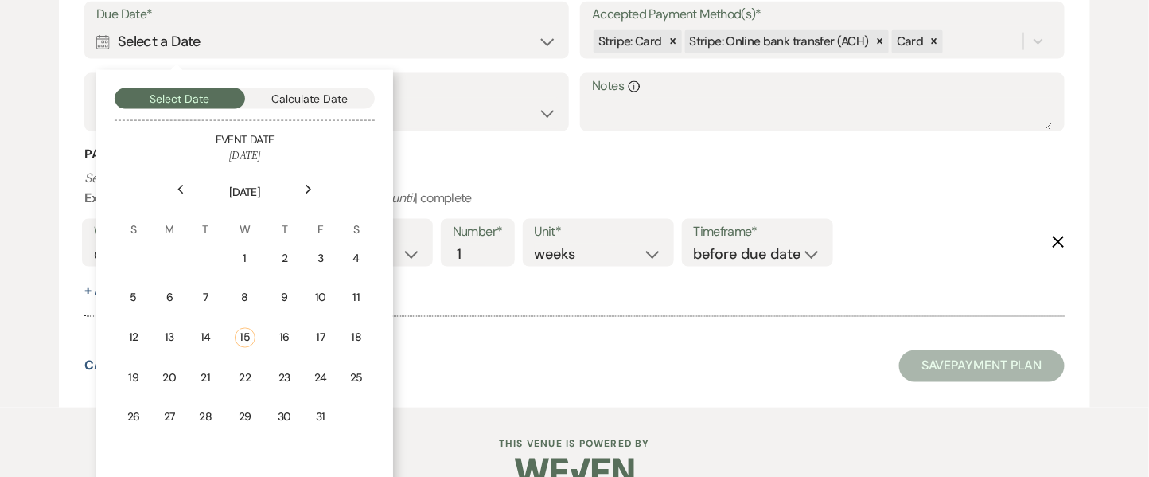
scroll to position [700, 0]
click at [178, 380] on td "20" at bounding box center [169, 378] width 35 height 37
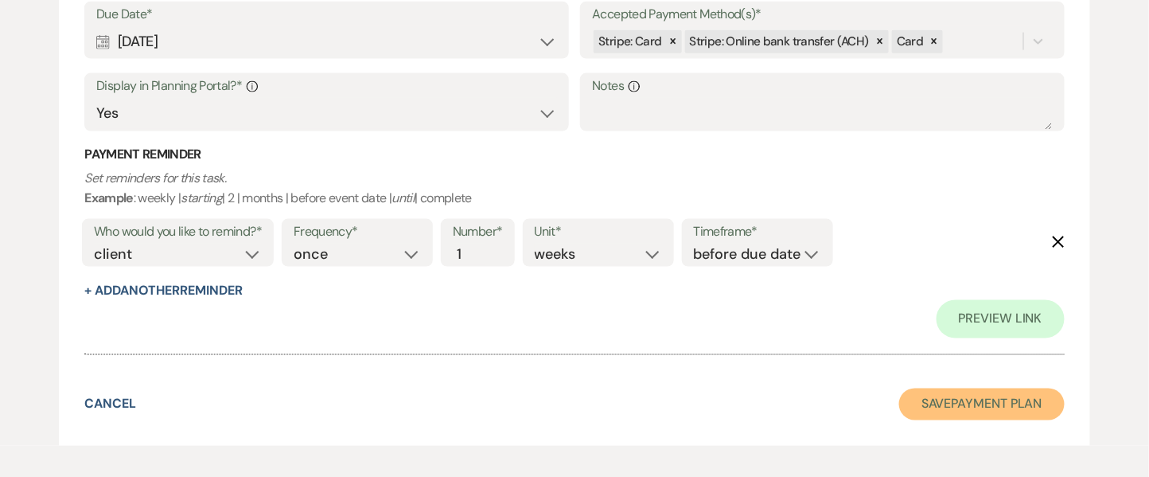
click at [936, 403] on button "Save Payment Plan" at bounding box center [982, 404] width 166 height 32
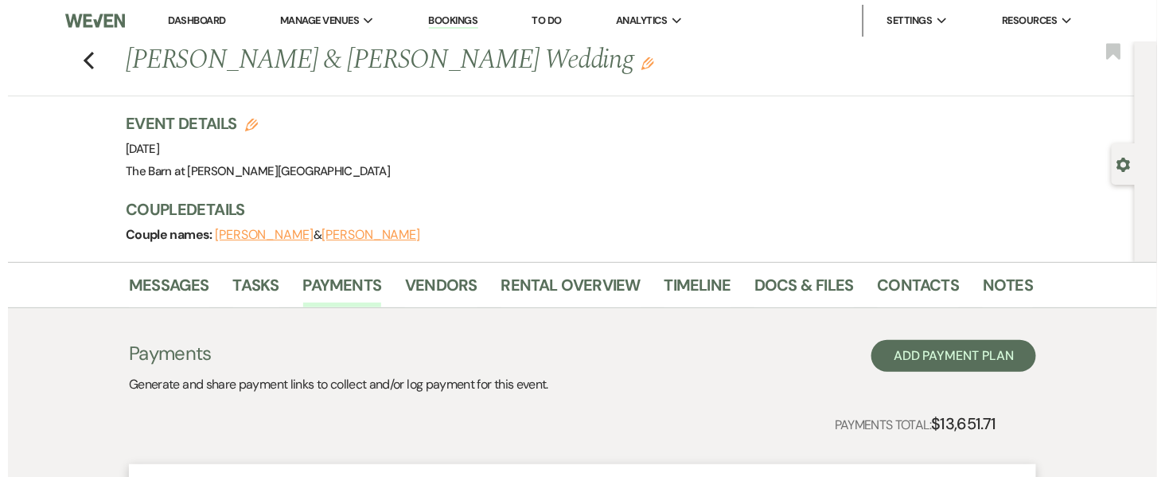
scroll to position [424, 0]
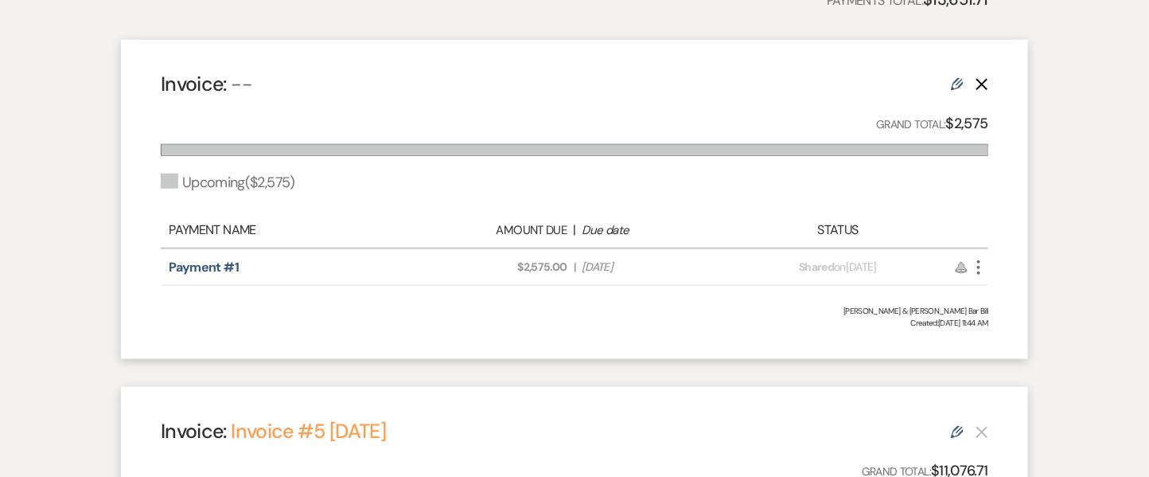
click at [980, 267] on icon "More" at bounding box center [978, 267] width 19 height 19
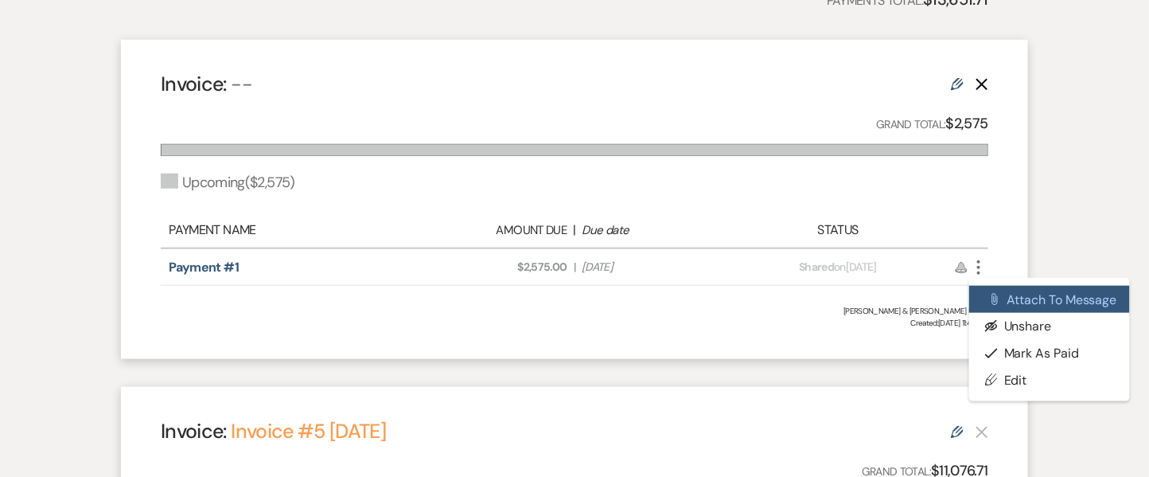
click at [1008, 303] on button "Attach File Attach to Message" at bounding box center [1049, 299] width 161 height 27
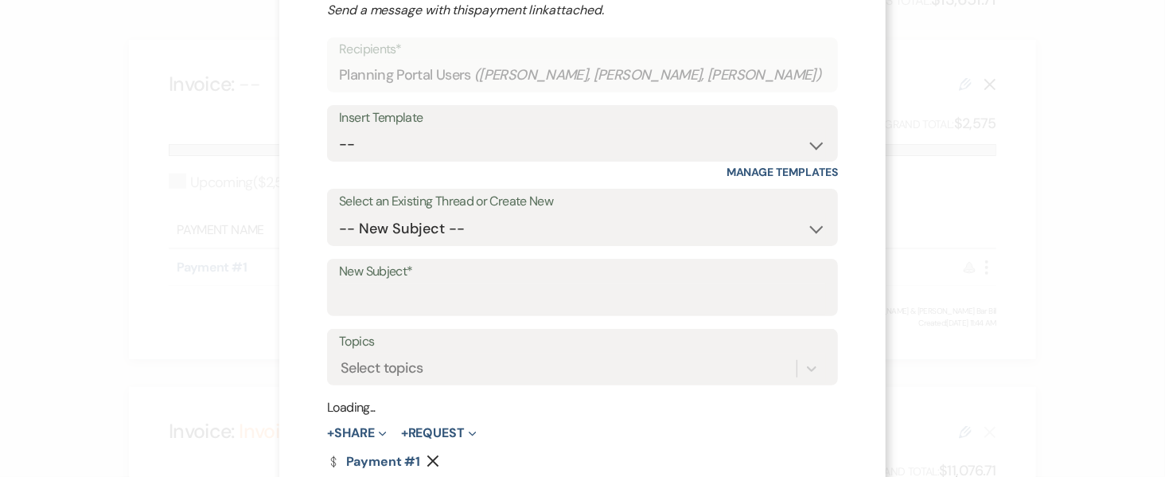
scroll to position [109, 0]
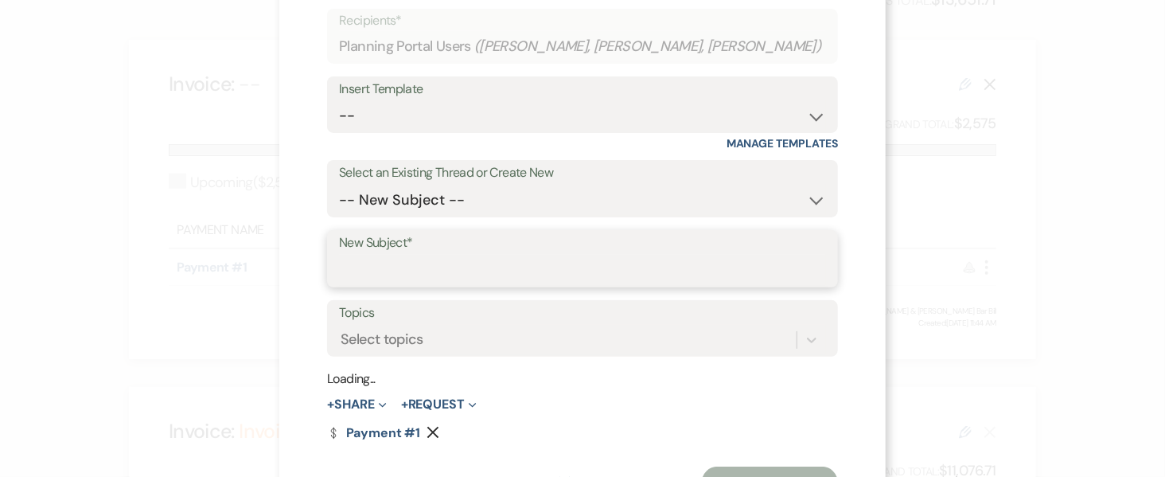
click at [504, 275] on input "New Subject*" at bounding box center [582, 270] width 487 height 31
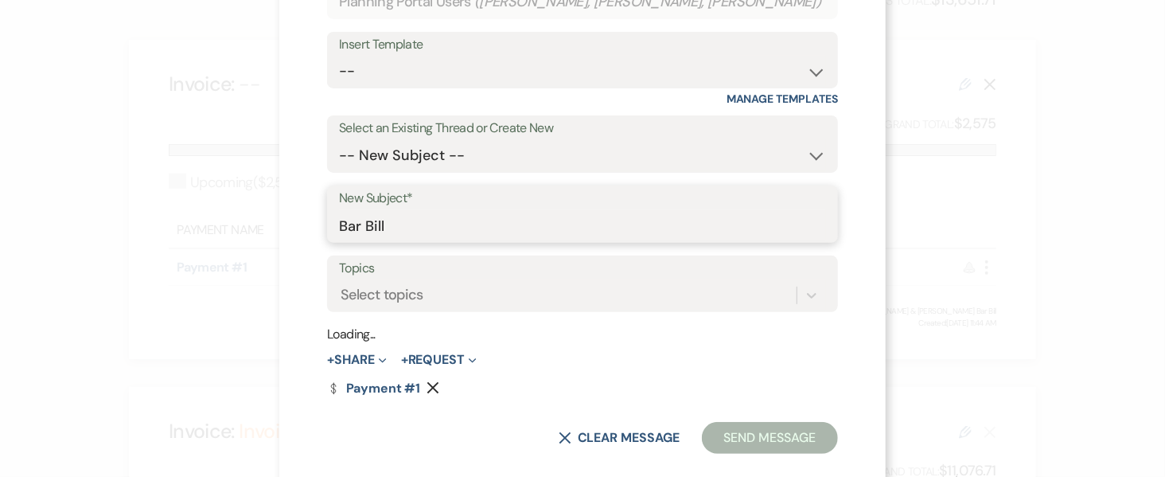
scroll to position [178, 0]
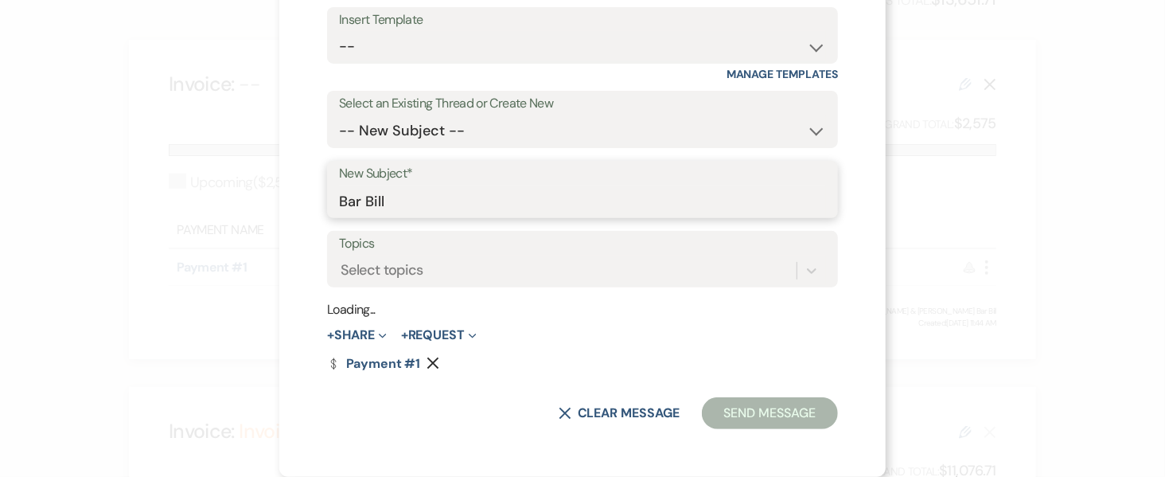
type input "Bar Bill"
click at [476, 129] on select "-- New Subject -- Final Meeting Tablescape and napkin colors Payment link Meeti…" at bounding box center [582, 130] width 487 height 31
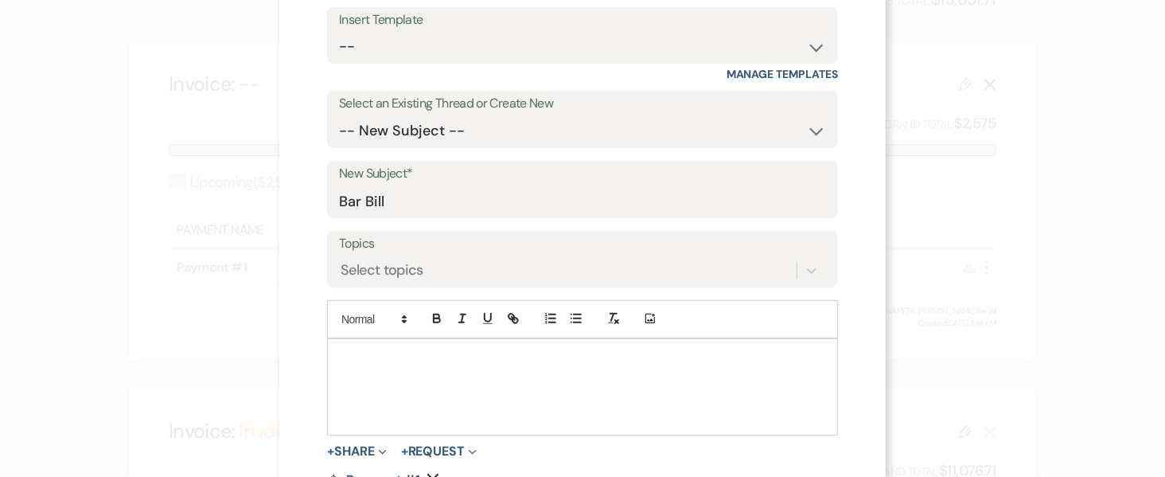
click at [851, 238] on div "X Attach to Message Send a message with this payment link attached. Recipients*…" at bounding box center [582, 207] width 606 height 771
click at [428, 361] on p at bounding box center [582, 358] width 485 height 18
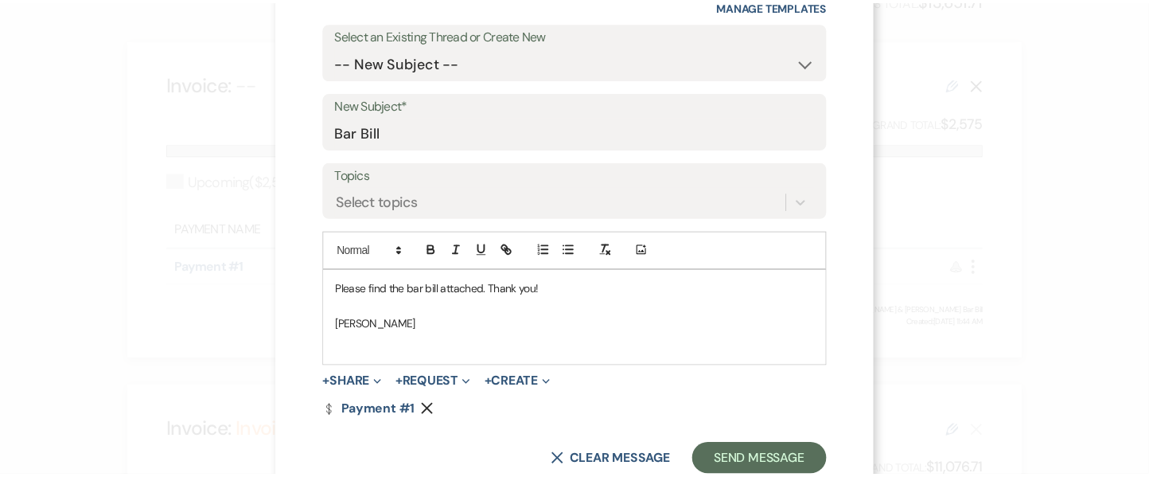
scroll to position [293, 0]
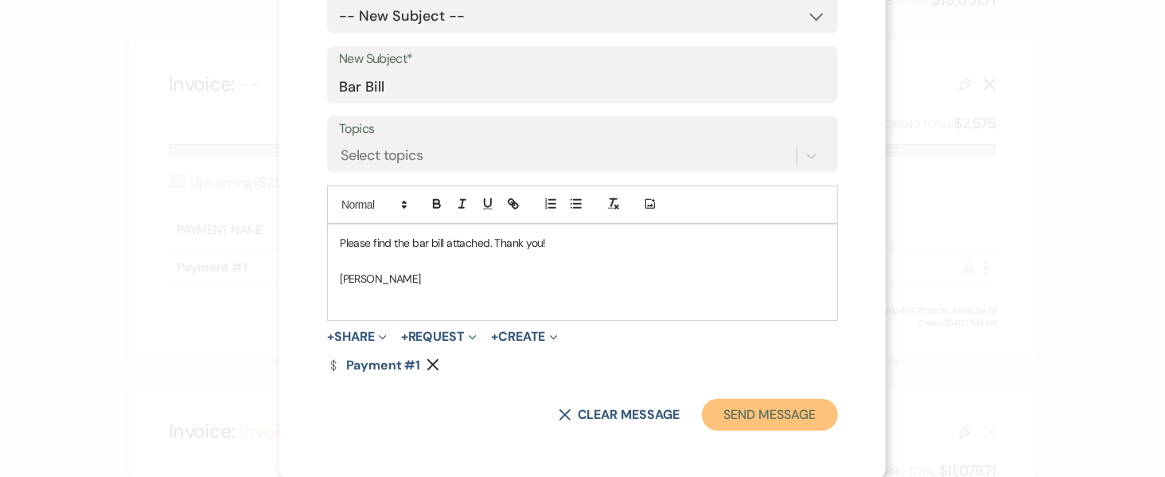
click at [748, 415] on button "Send Message" at bounding box center [770, 415] width 136 height 32
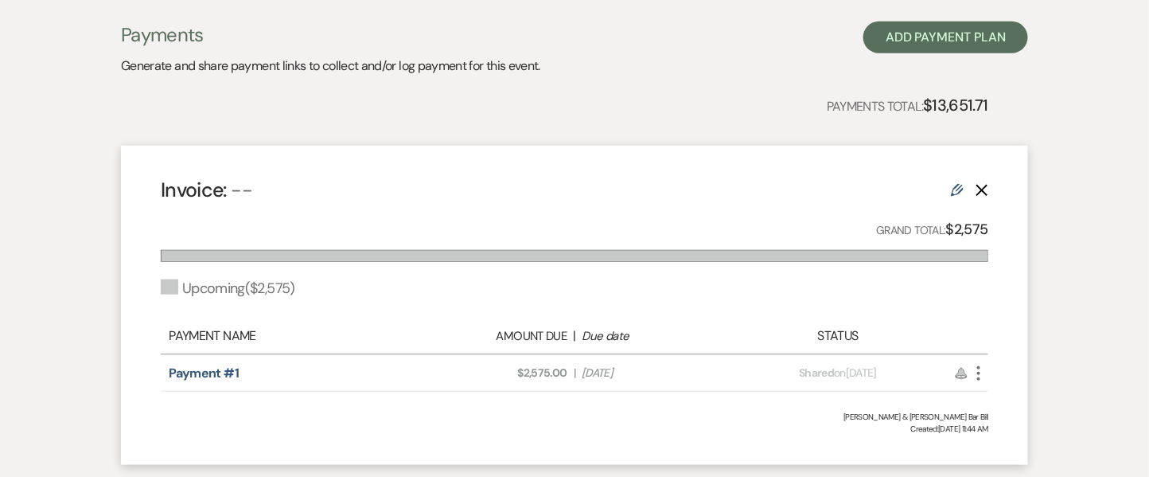
scroll to position [0, 0]
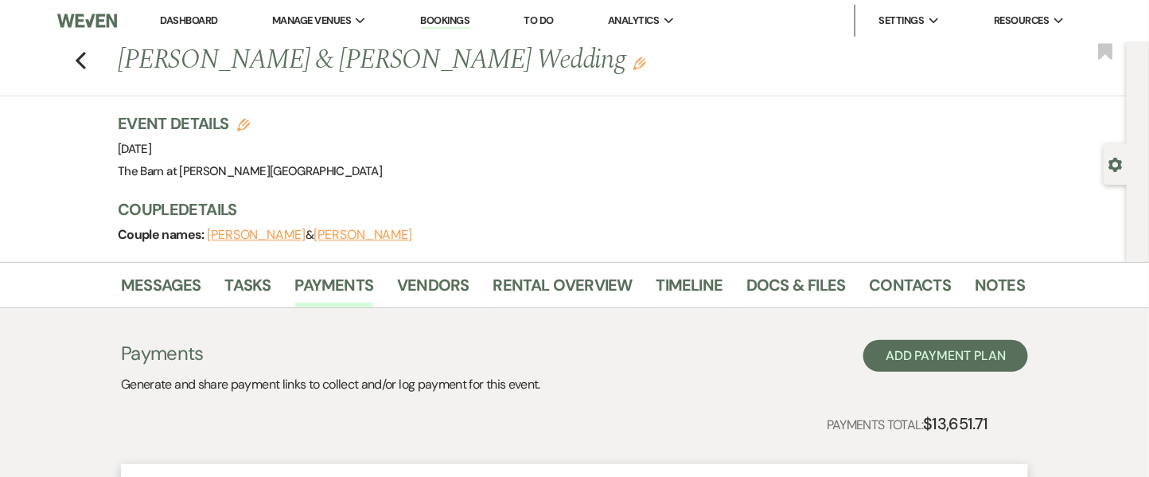
click at [169, 16] on link "Dashboard" at bounding box center [188, 21] width 57 height 14
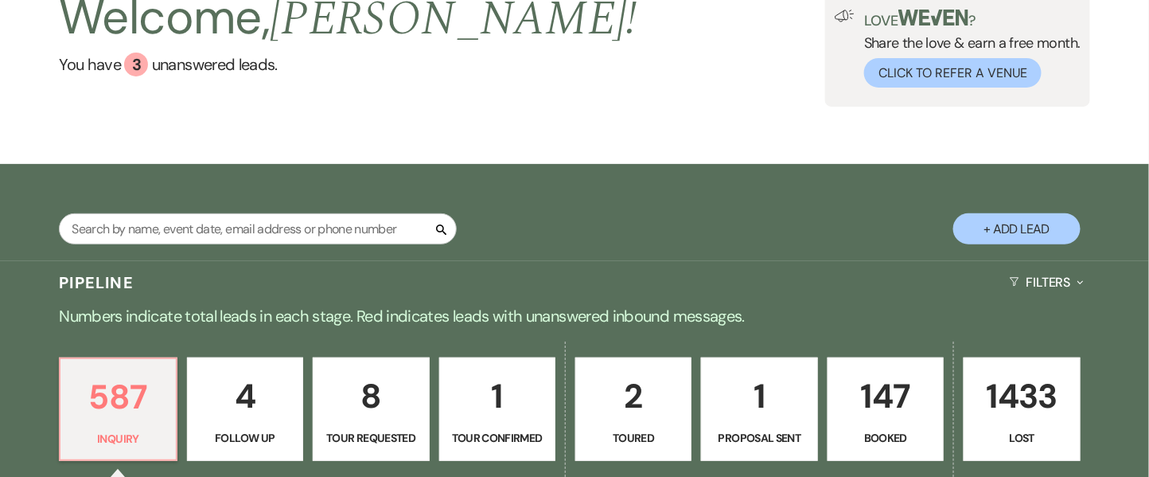
scroll to position [16, 0]
